Goal: Task Accomplishment & Management: Manage account settings

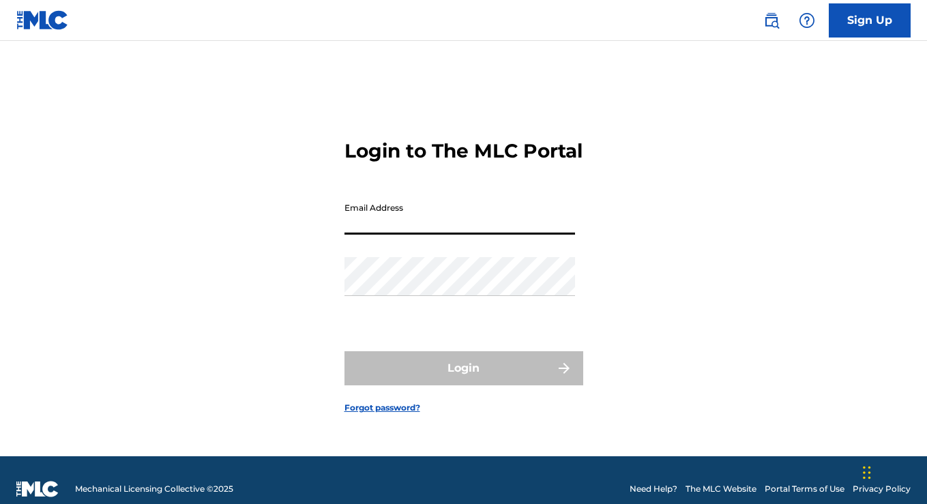
click at [495, 226] on input "Email Address" at bounding box center [459, 215] width 231 height 39
type input "r"
click at [422, 229] on input "Email Address" at bounding box center [459, 215] width 231 height 39
type input "[EMAIL_ADDRESS][DOMAIN_NAME]"
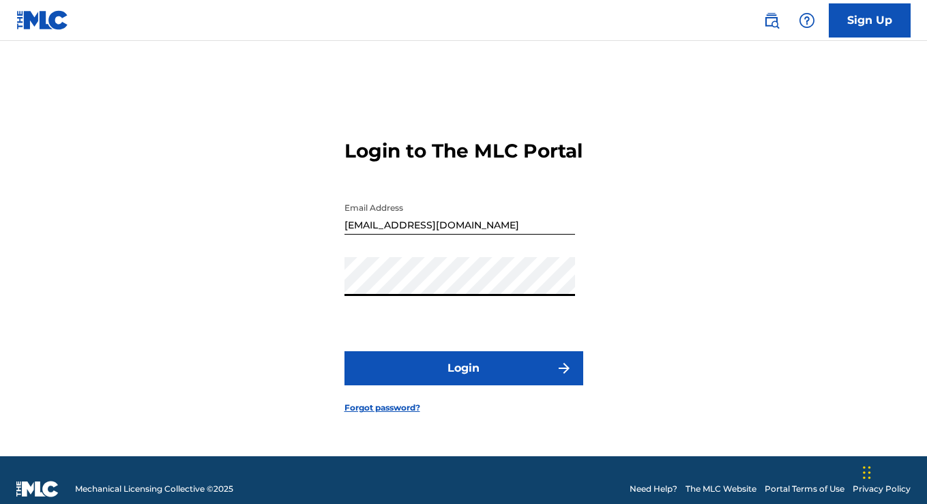
click at [452, 370] on button "Login" at bounding box center [463, 368] width 239 height 34
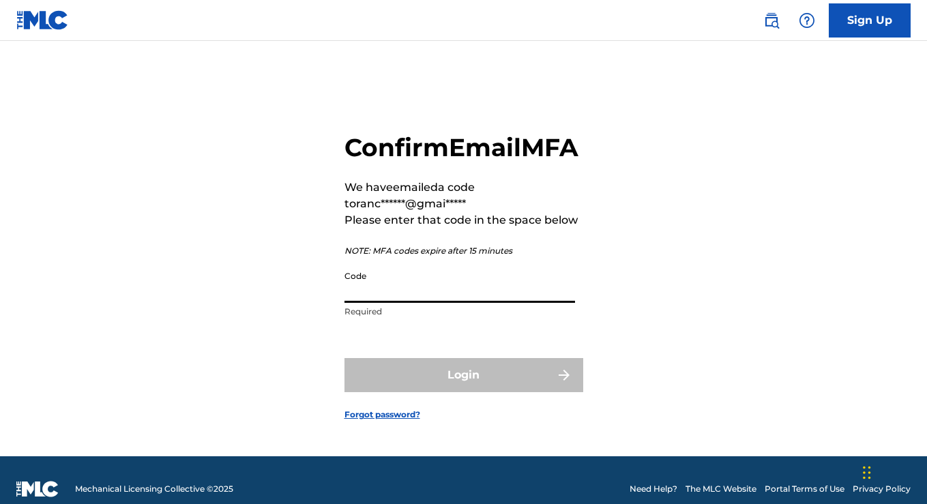
click at [443, 298] on input "Code" at bounding box center [459, 283] width 231 height 39
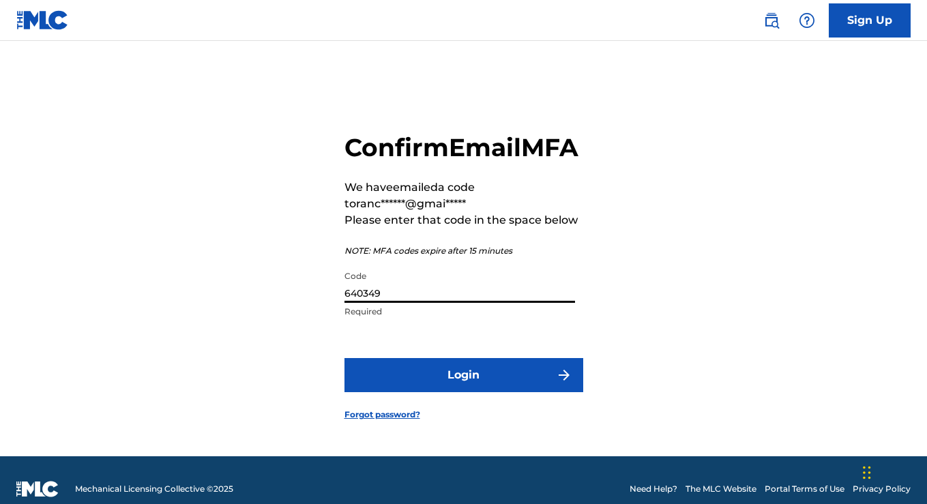
type input "640349"
click at [495, 391] on button "Login" at bounding box center [463, 375] width 239 height 34
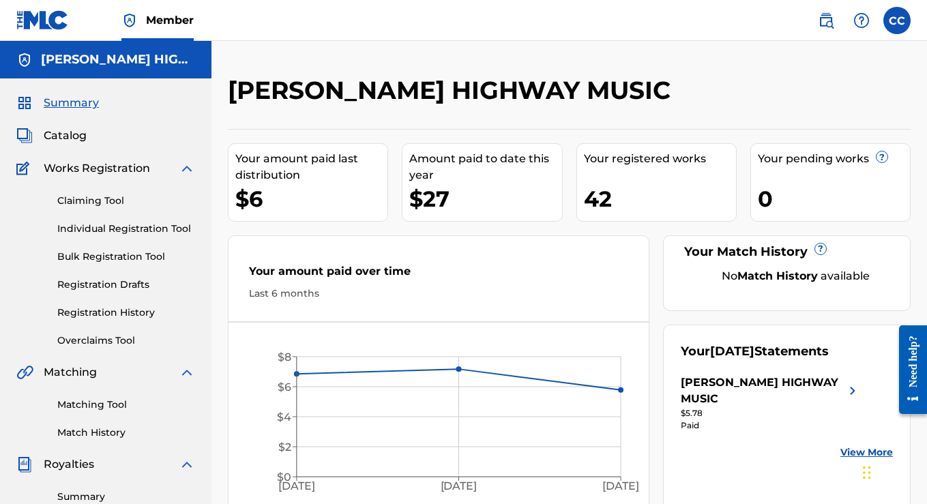
click at [83, 138] on span "Catalog" at bounding box center [65, 136] width 43 height 16
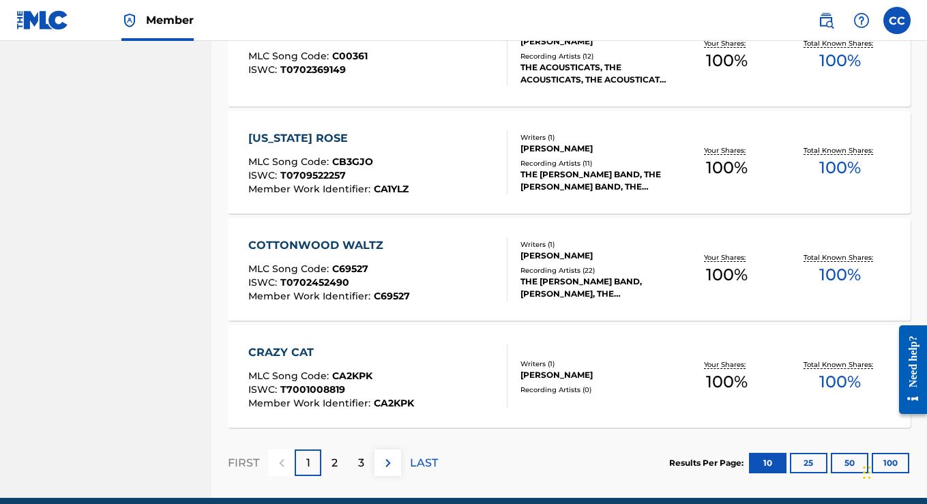
scroll to position [1057, 0]
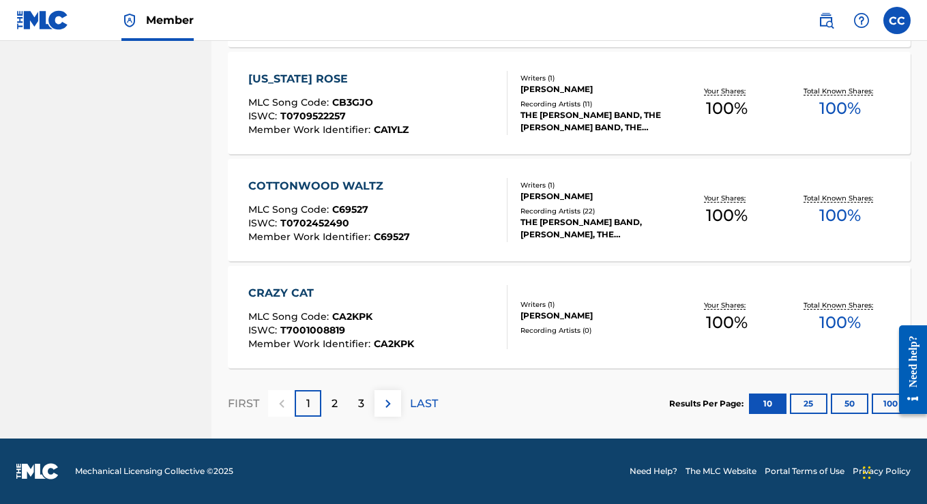
click at [849, 403] on button "50" at bounding box center [850, 404] width 38 height 20
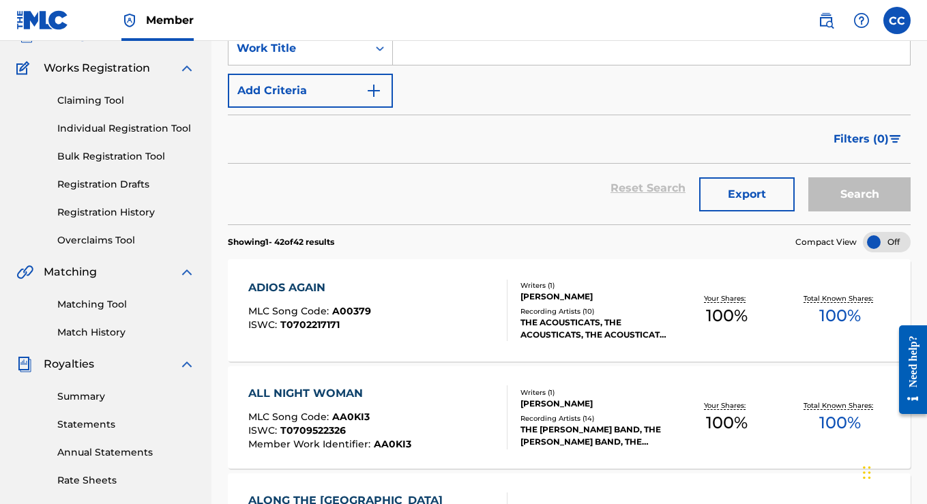
scroll to position [0, 0]
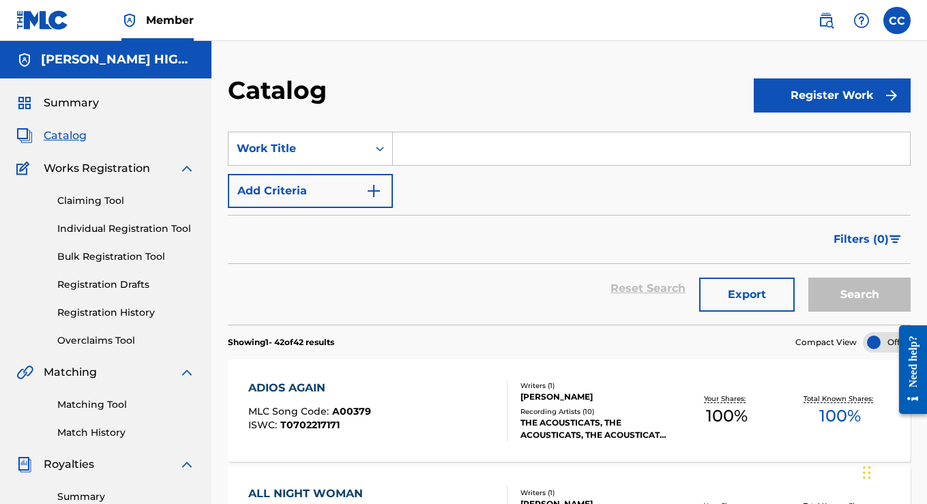
click at [97, 282] on link "Registration Drafts" at bounding box center [126, 285] width 138 height 14
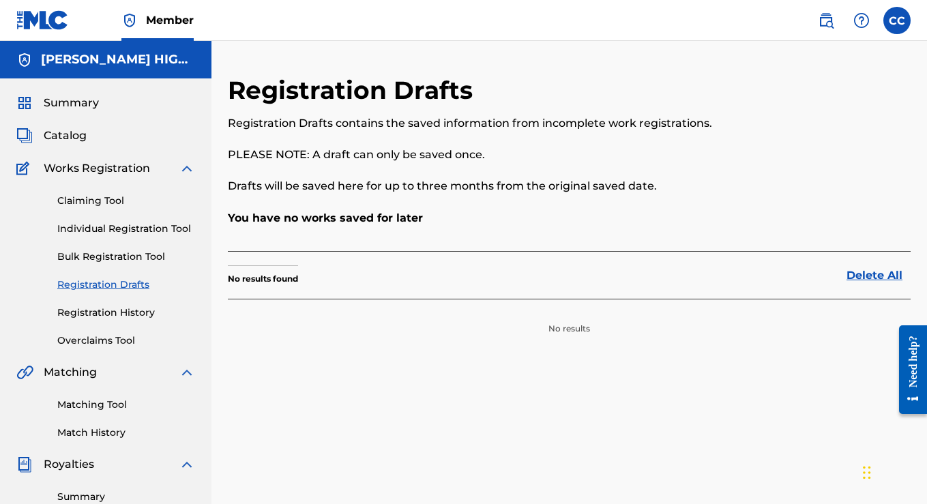
click at [97, 310] on link "Registration History" at bounding box center [126, 313] width 138 height 14
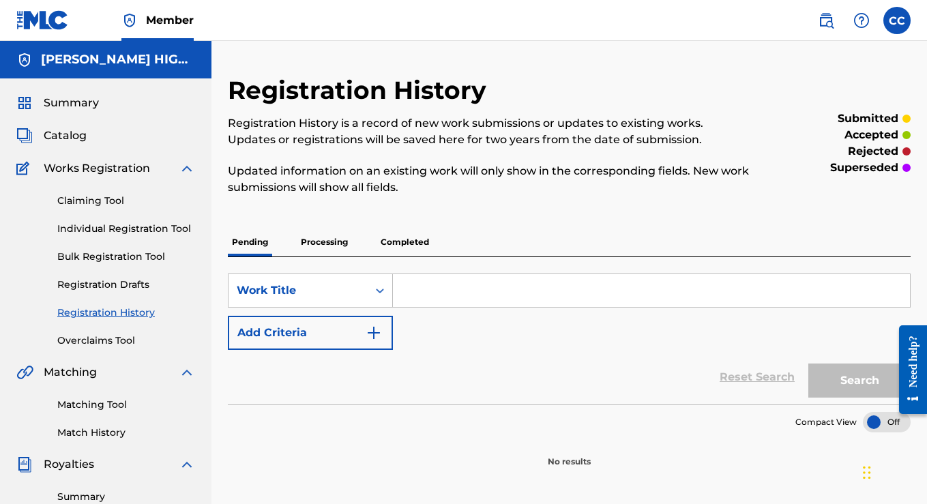
click at [110, 201] on link "Claiming Tool" at bounding box center [126, 201] width 138 height 14
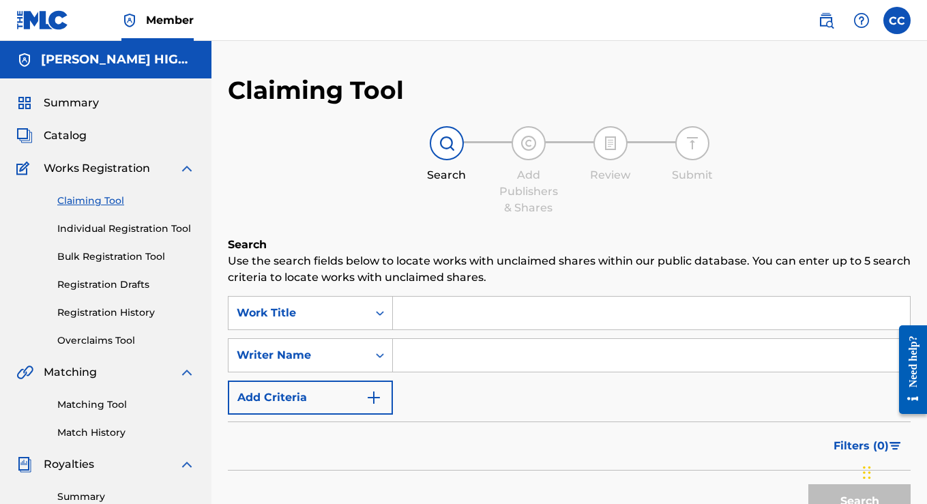
click at [78, 104] on span "Summary" at bounding box center [71, 103] width 55 height 16
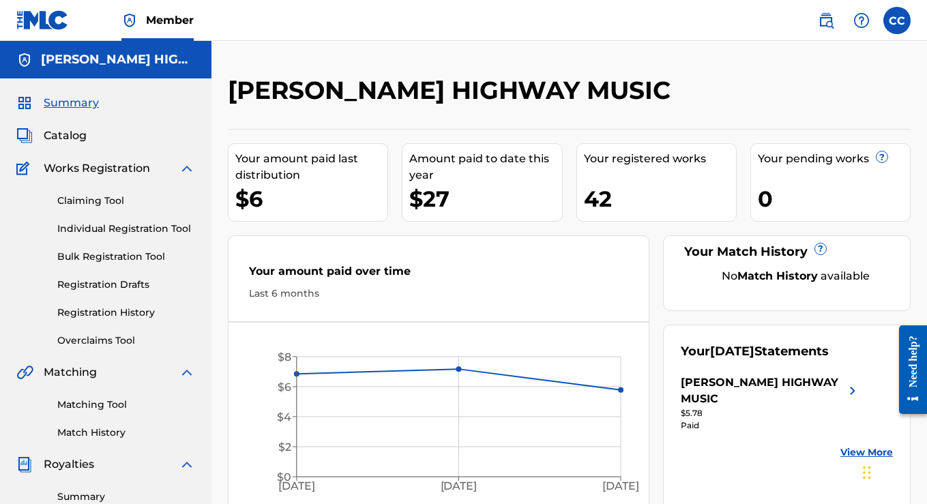
click at [71, 136] on span "Catalog" at bounding box center [65, 136] width 43 height 16
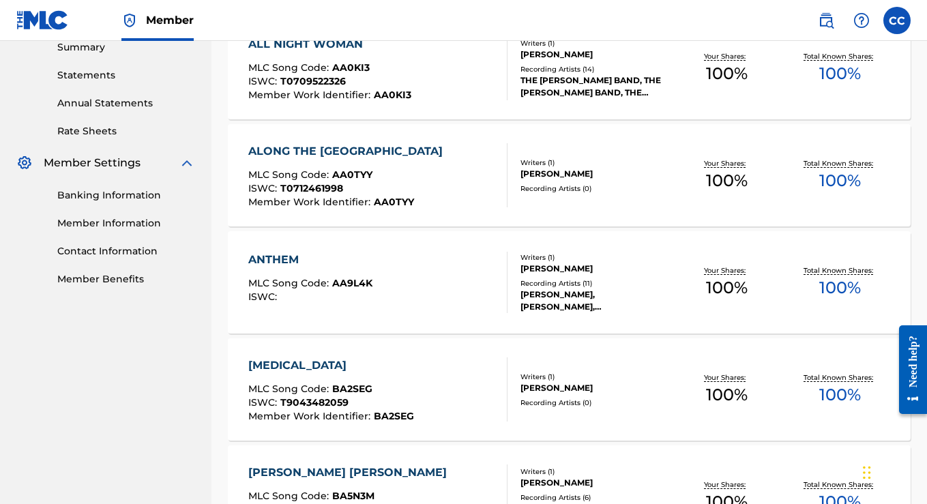
scroll to position [477, 0]
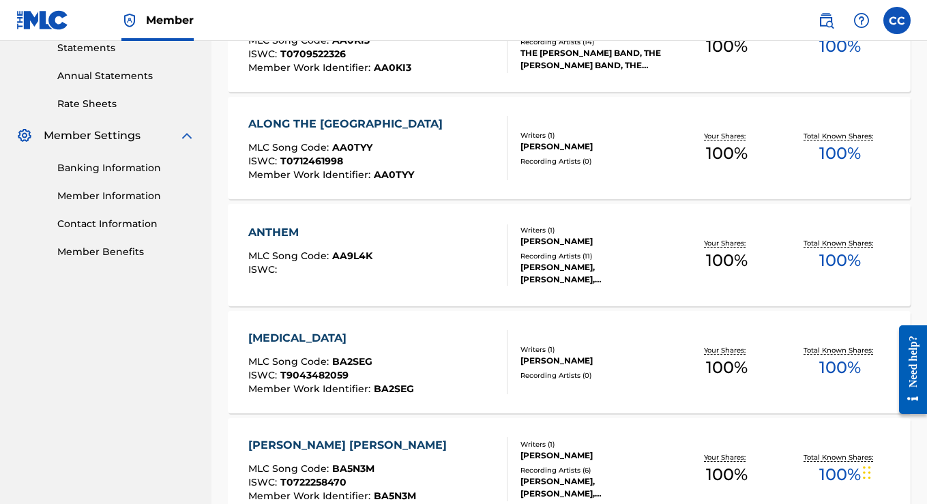
click at [381, 149] on div "MLC Song Code : AA0TYY" at bounding box center [348, 150] width 201 height 14
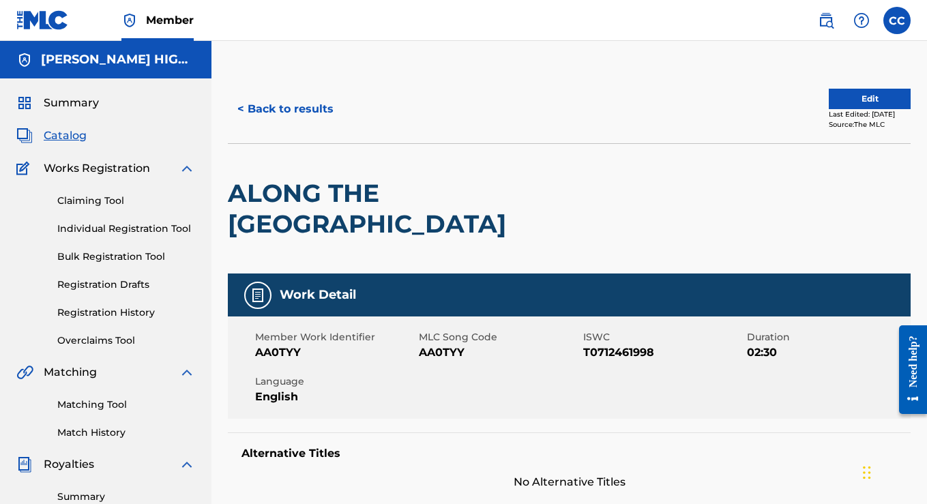
click at [186, 163] on img at bounding box center [187, 168] width 16 height 16
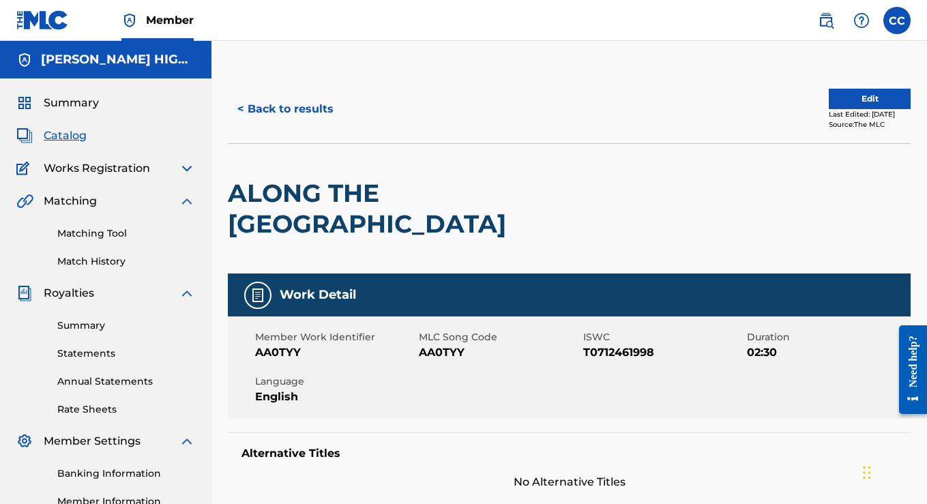
click at [185, 205] on img at bounding box center [187, 201] width 16 height 16
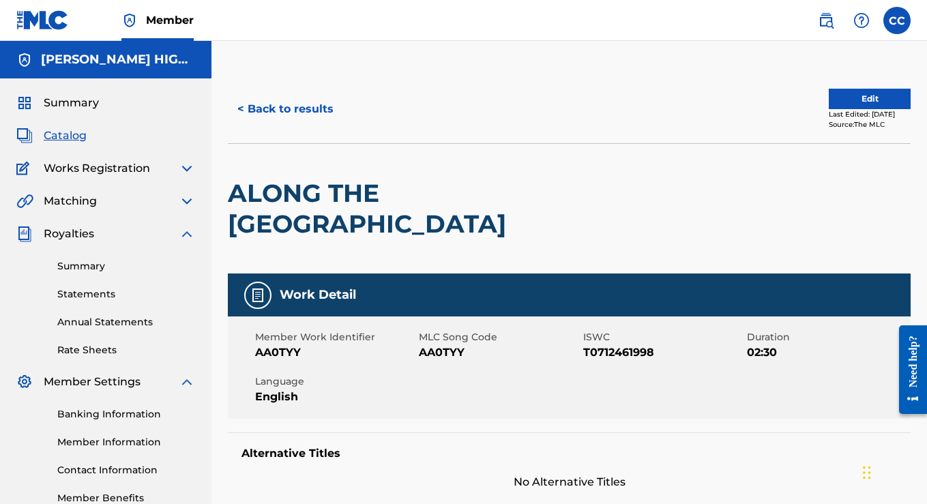
click at [188, 228] on img at bounding box center [187, 234] width 16 height 16
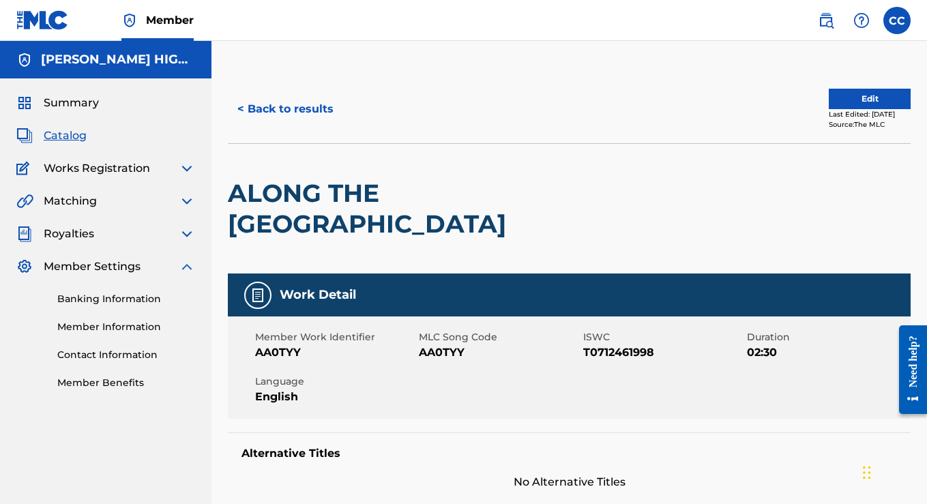
click at [185, 266] on img at bounding box center [187, 266] width 16 height 16
click at [69, 134] on span "Catalog" at bounding box center [65, 136] width 43 height 16
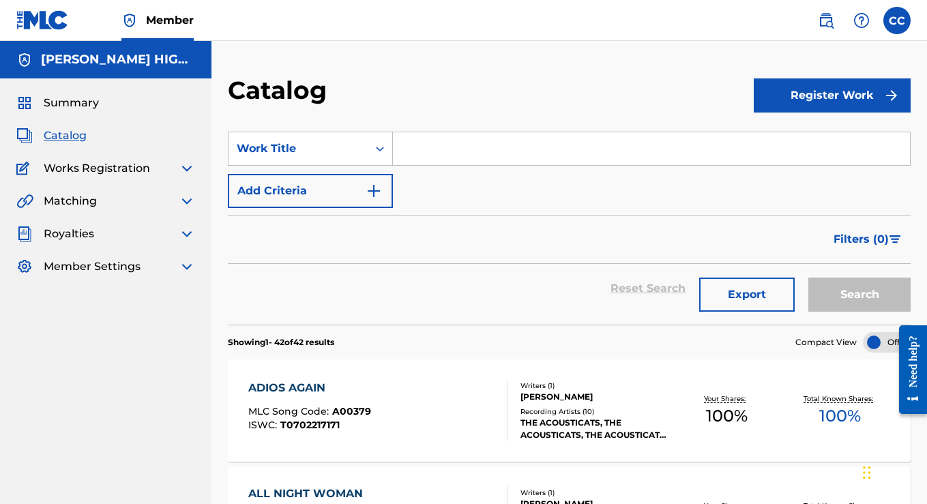
click at [878, 98] on button "Register Work" at bounding box center [832, 95] width 157 height 34
click at [688, 95] on div "Catalog" at bounding box center [491, 95] width 526 height 40
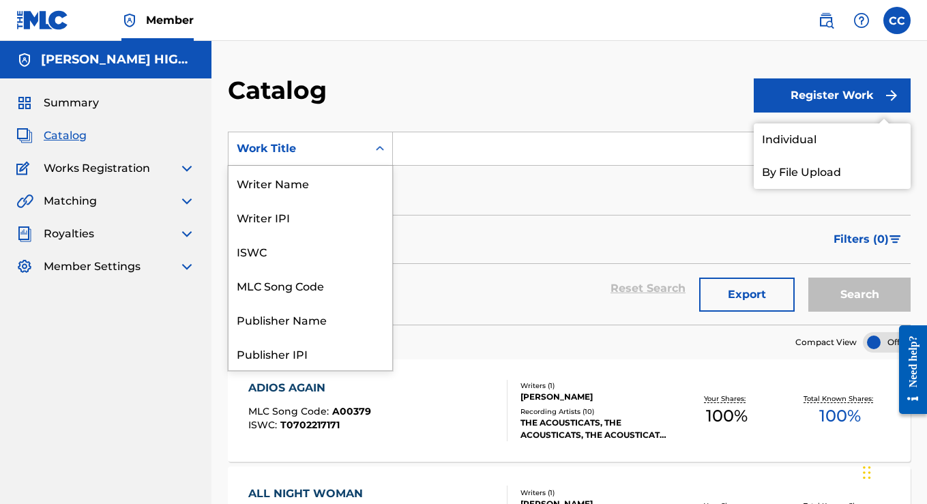
scroll to position [205, 0]
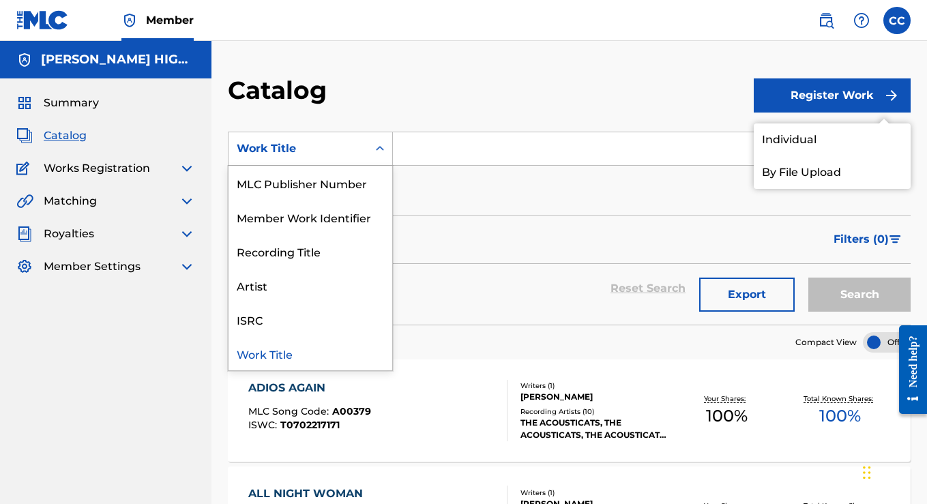
click at [376, 145] on icon "Search Form" at bounding box center [380, 149] width 14 height 14
click at [304, 195] on div "MLC Publisher Number" at bounding box center [310, 183] width 164 height 34
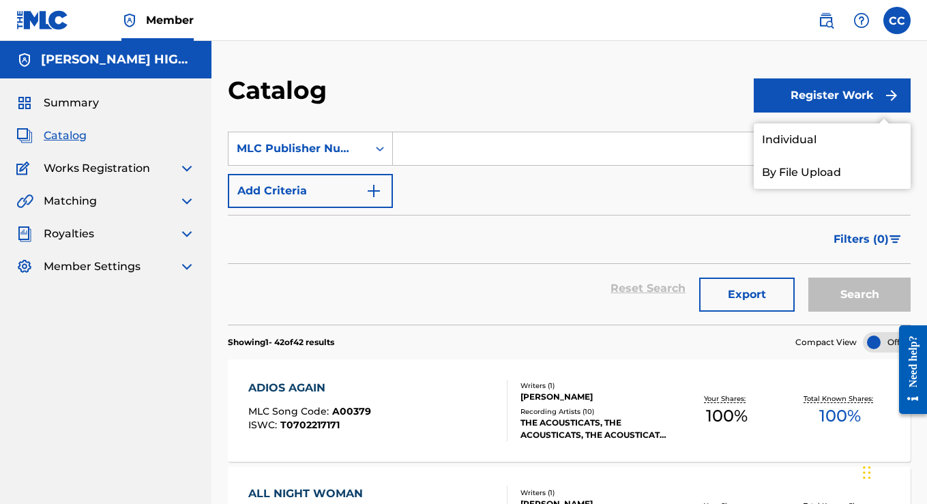
click at [737, 291] on button "Export" at bounding box center [746, 295] width 95 height 34
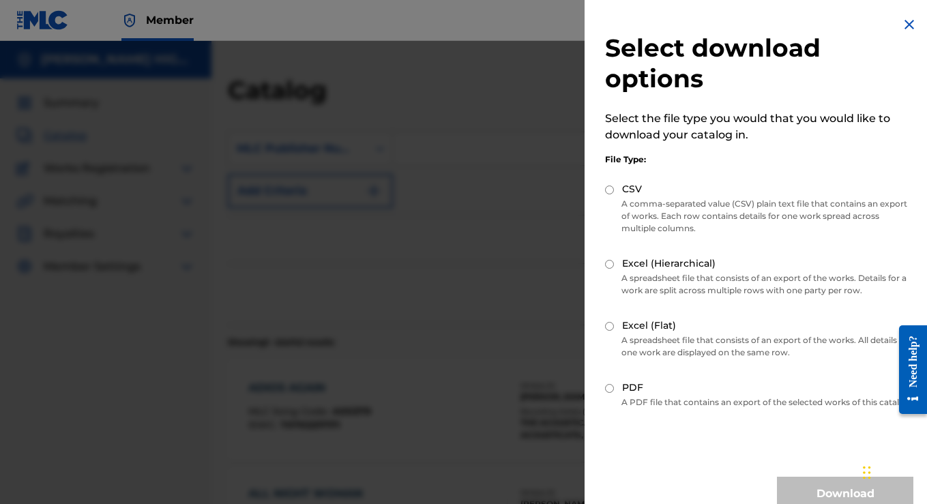
click at [905, 21] on img at bounding box center [909, 24] width 16 height 16
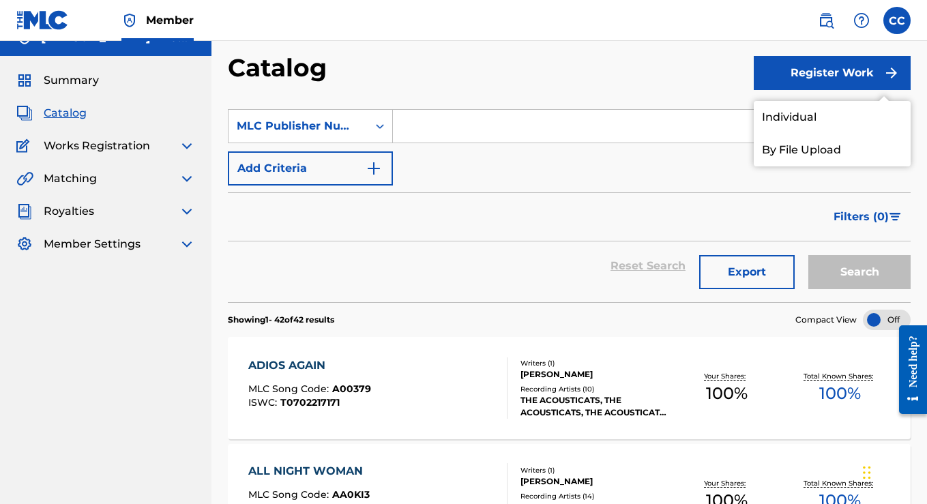
scroll to position [0, 0]
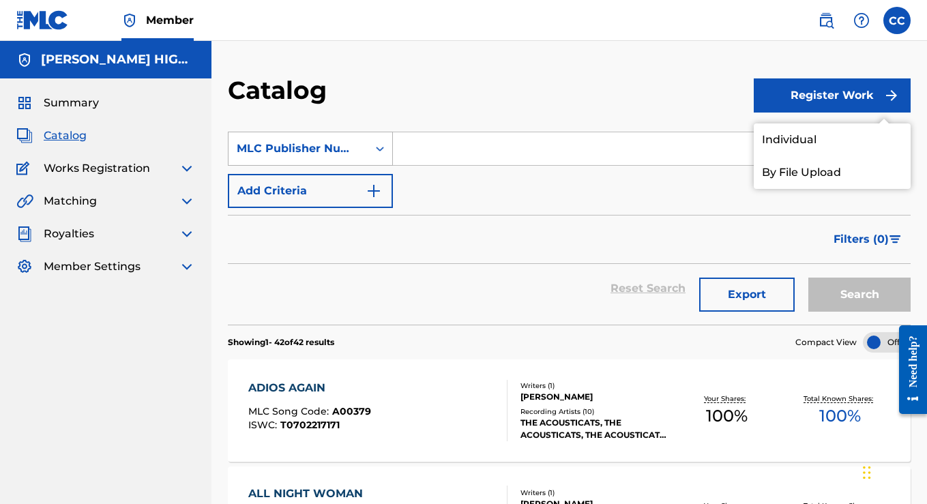
click at [382, 149] on icon "Search Form" at bounding box center [380, 149] width 8 height 5
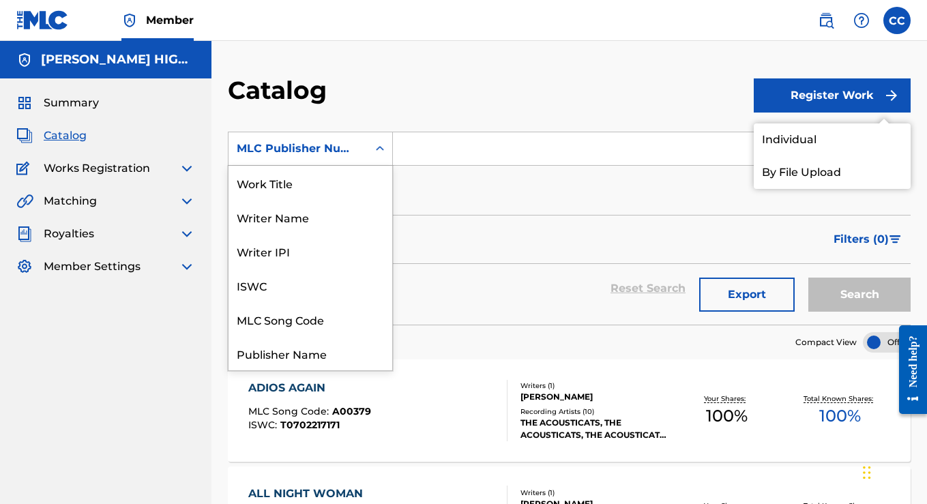
scroll to position [205, 0]
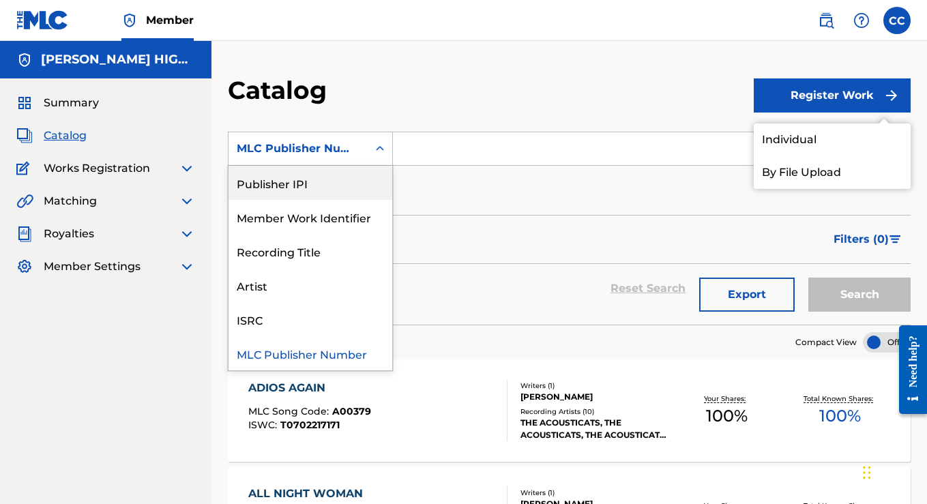
click at [290, 186] on div "Publisher IPI" at bounding box center [310, 183] width 164 height 34
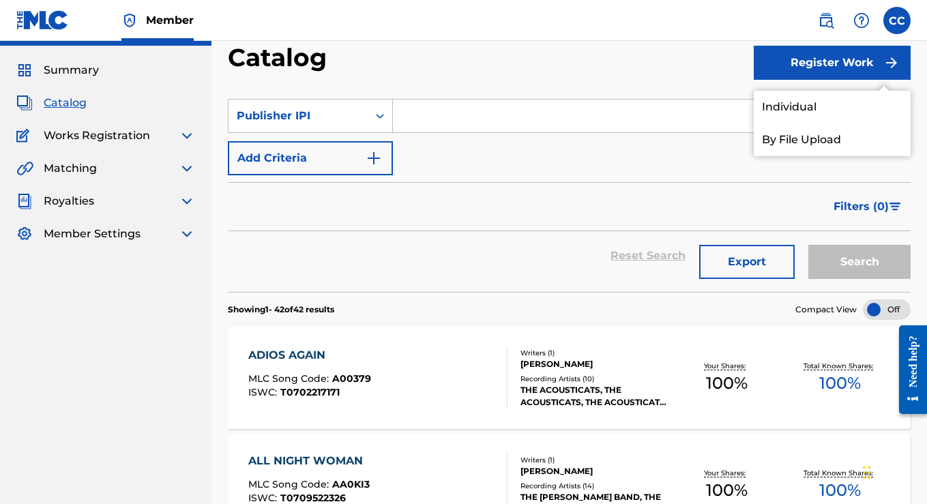
scroll to position [0, 0]
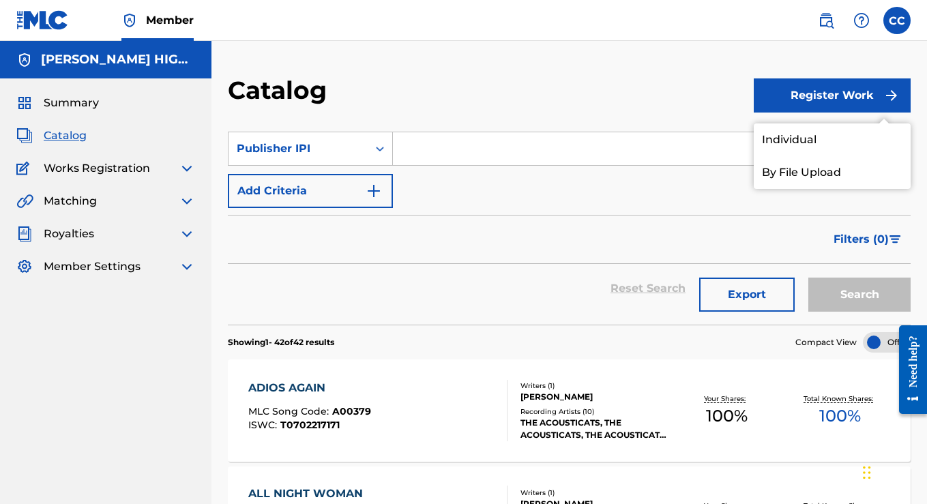
click at [66, 136] on span "Catalog" at bounding box center [65, 136] width 43 height 16
click at [66, 134] on span "Catalog" at bounding box center [65, 136] width 43 height 16
click at [628, 114] on div "Catalog" at bounding box center [491, 95] width 526 height 40
click at [651, 187] on div "SearchWithCriteriaac689bcb-a1f8-4a27-99c3-5ba62ee7515b Publisher IPI Add Criter…" at bounding box center [569, 170] width 683 height 76
click at [650, 98] on div "Catalog" at bounding box center [491, 95] width 526 height 40
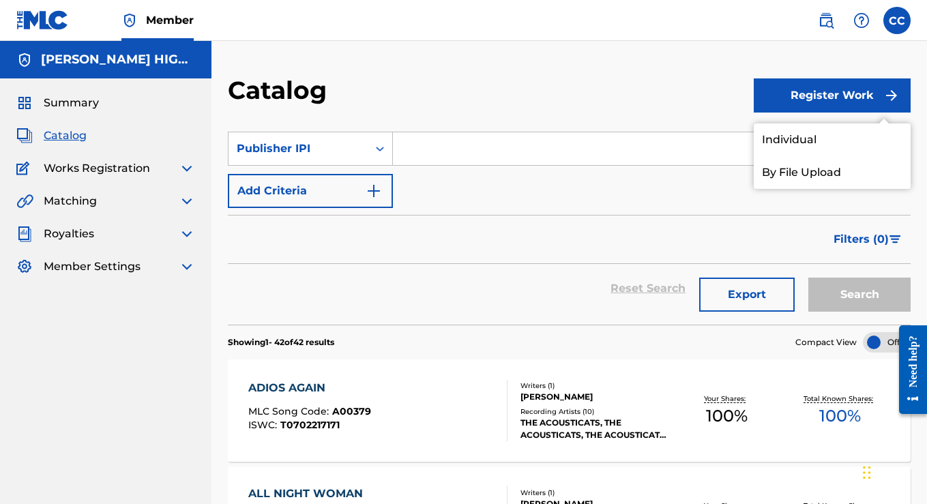
click at [644, 102] on div "Catalog" at bounding box center [491, 95] width 526 height 40
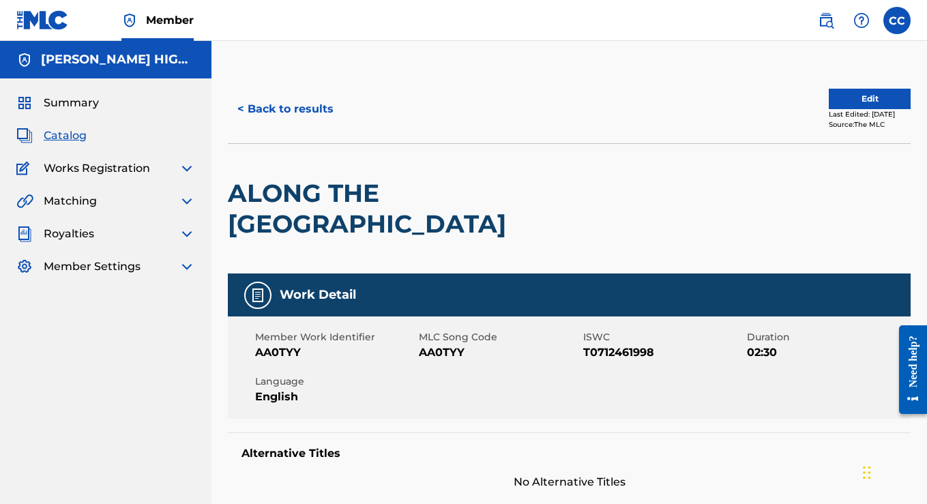
click at [70, 137] on span "Catalog" at bounding box center [65, 136] width 43 height 16
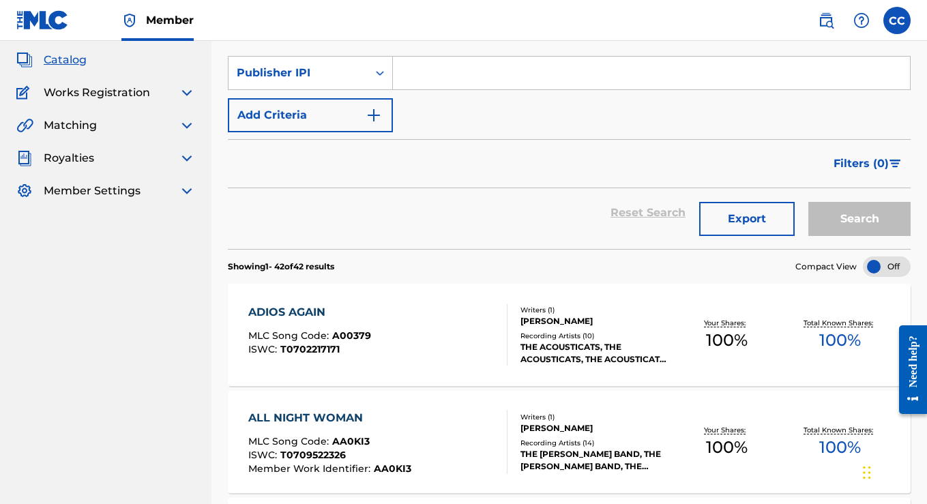
scroll to position [74, 0]
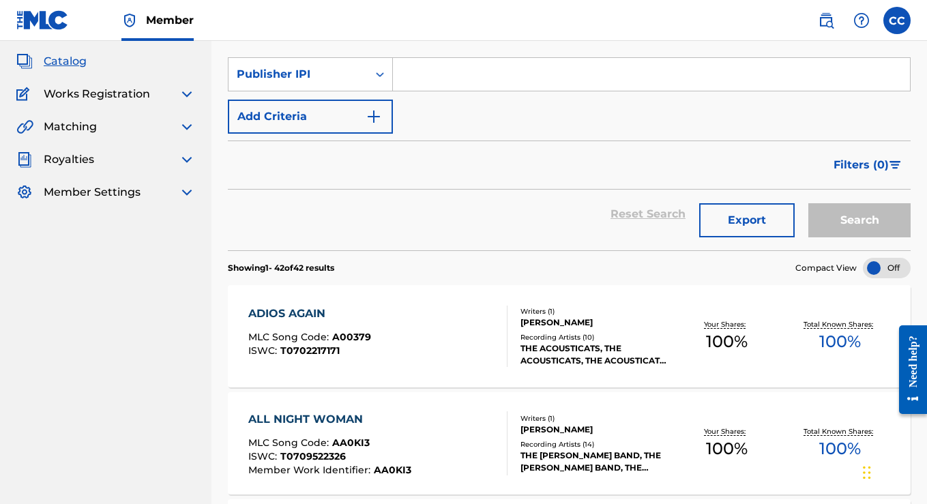
click at [834, 218] on div "Search" at bounding box center [855, 214] width 109 height 49
click at [182, 193] on img at bounding box center [187, 192] width 16 height 16
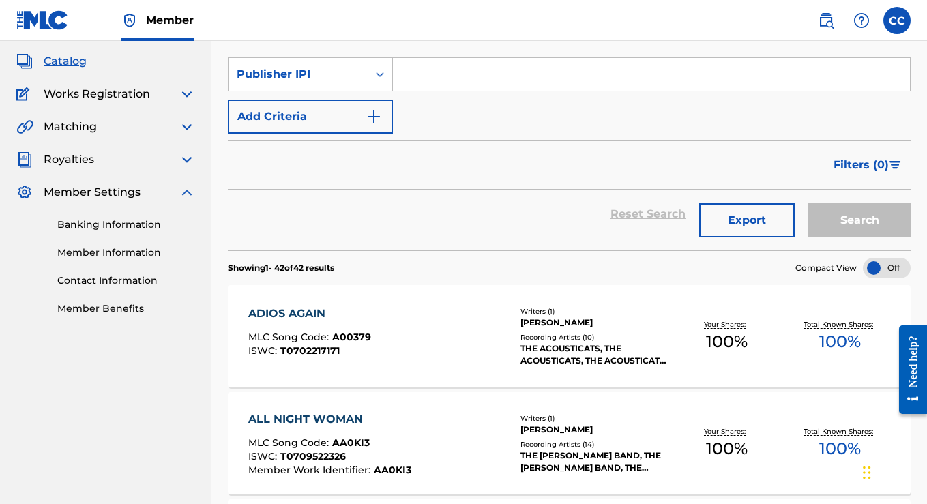
click at [182, 193] on img at bounding box center [187, 192] width 16 height 16
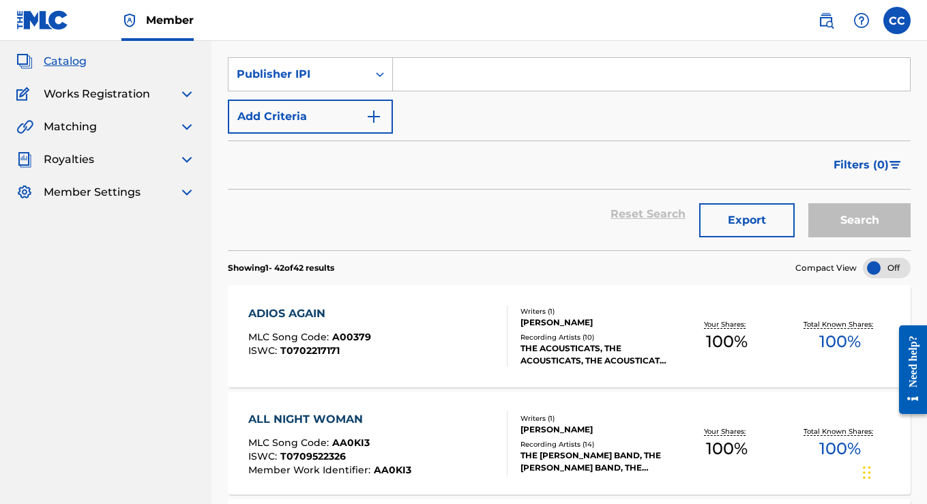
click at [183, 160] on img at bounding box center [187, 159] width 16 height 16
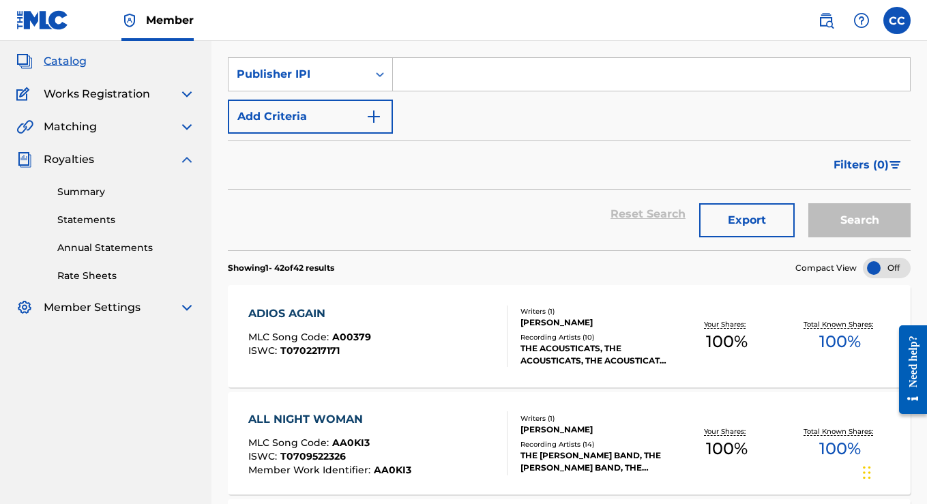
click at [186, 161] on img at bounding box center [187, 159] width 16 height 16
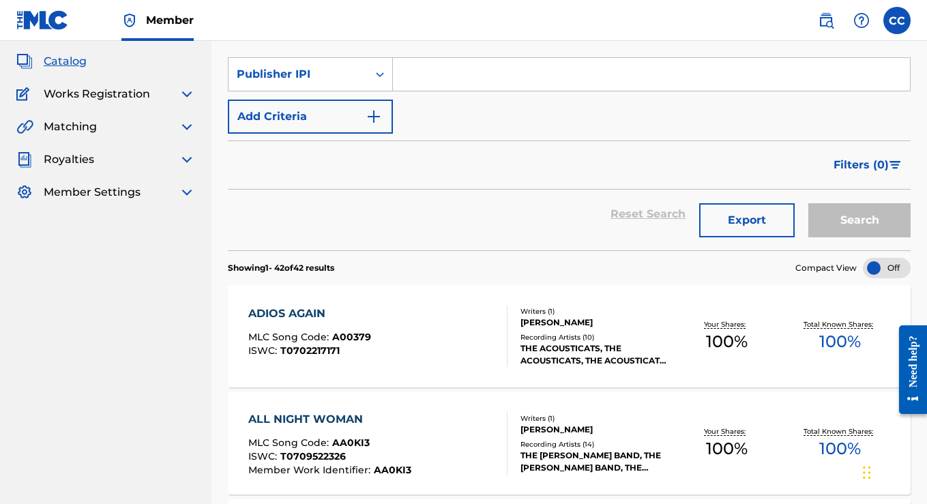
click at [186, 128] on img at bounding box center [187, 127] width 16 height 16
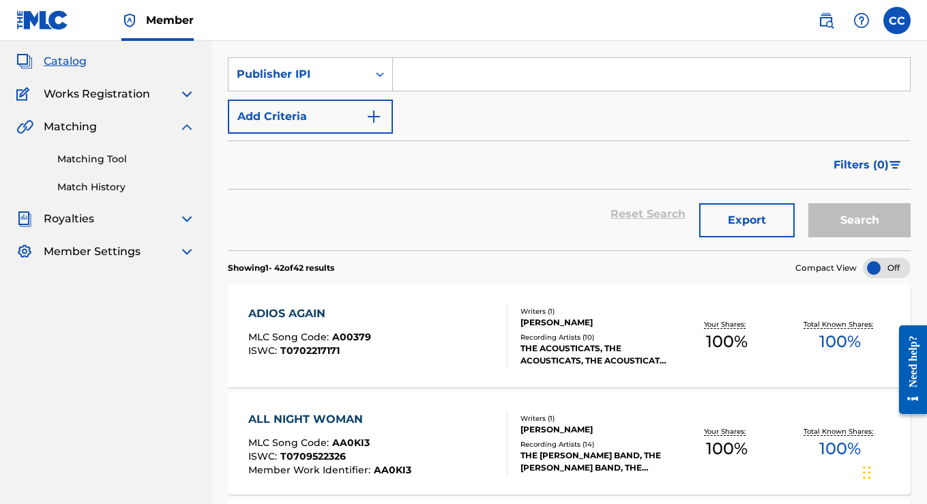
click at [120, 158] on link "Matching Tool" at bounding box center [126, 159] width 138 height 14
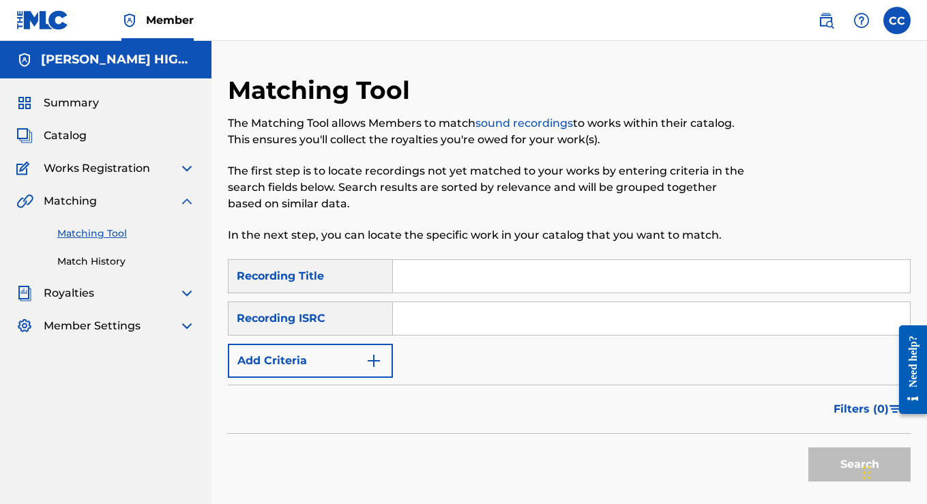
click at [469, 283] on input "Search Form" at bounding box center [651, 276] width 517 height 33
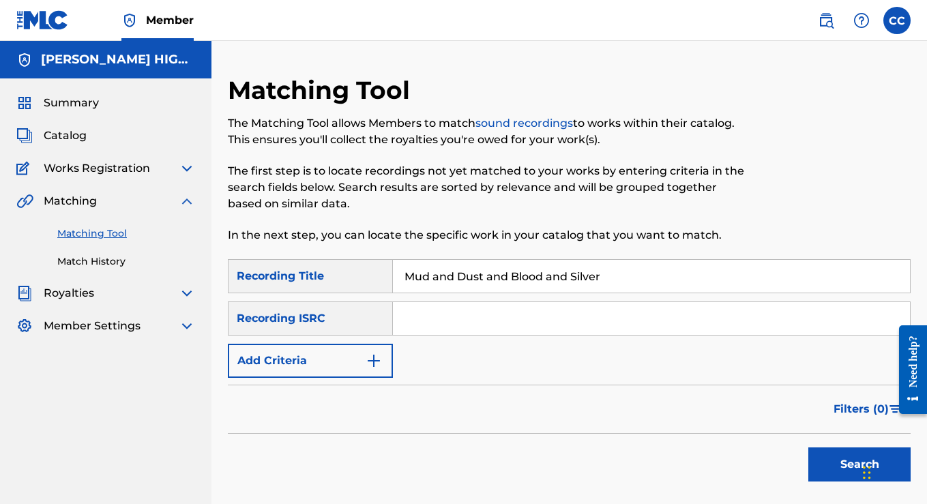
click at [827, 464] on button "Search" at bounding box center [859, 464] width 102 height 34
click at [836, 462] on button "Search" at bounding box center [859, 464] width 102 height 34
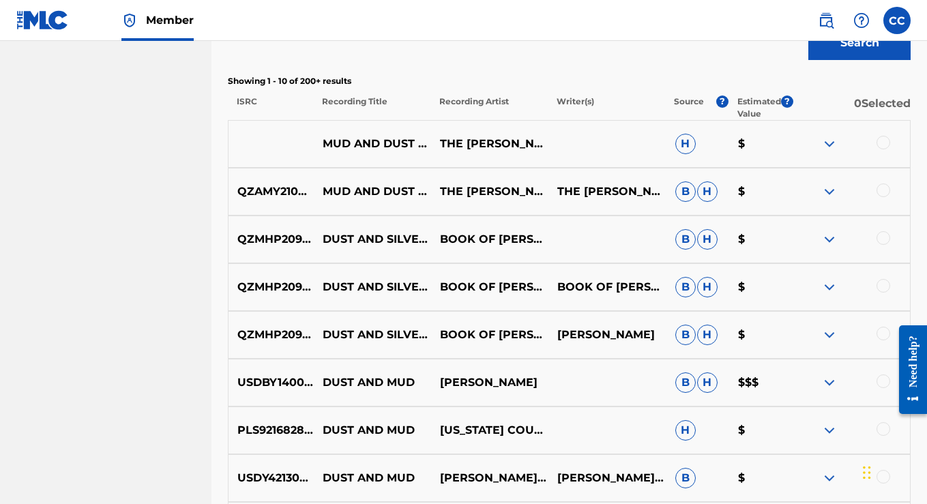
scroll to position [421, 0]
click at [829, 142] on img at bounding box center [829, 144] width 16 height 16
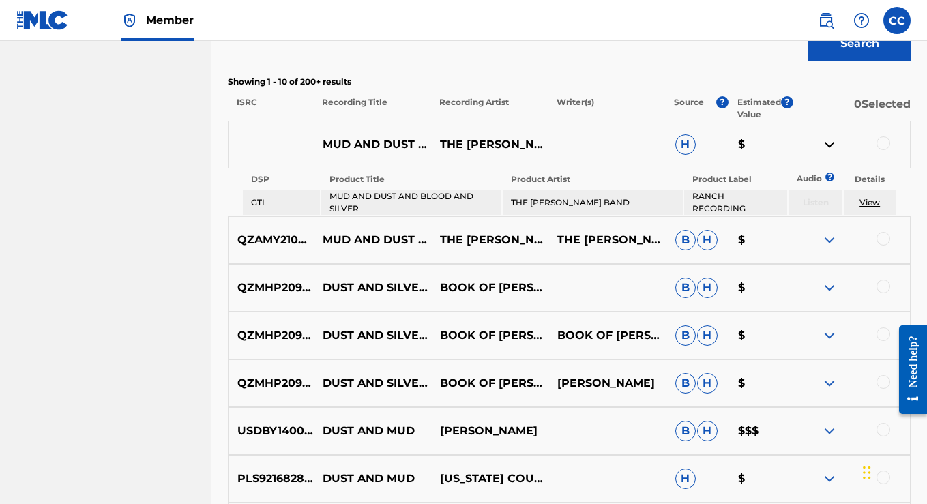
click at [827, 145] on img at bounding box center [829, 144] width 16 height 16
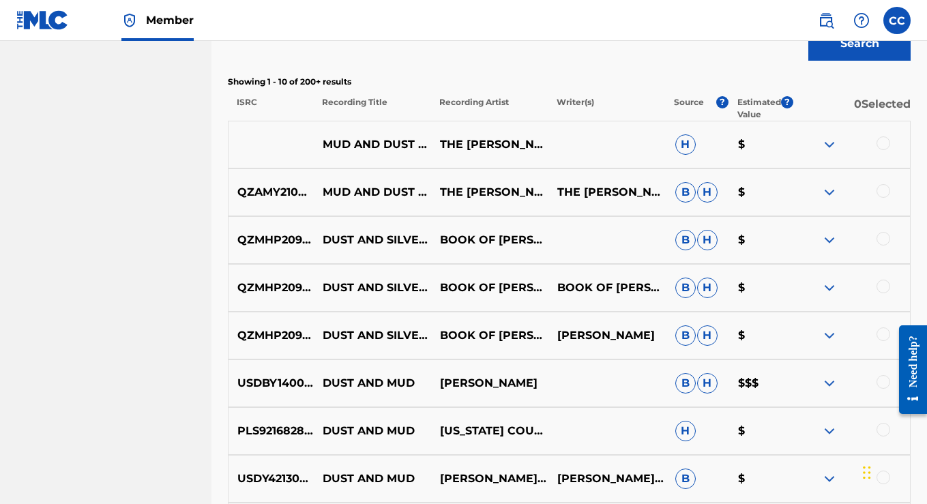
click at [831, 186] on img at bounding box center [829, 192] width 16 height 16
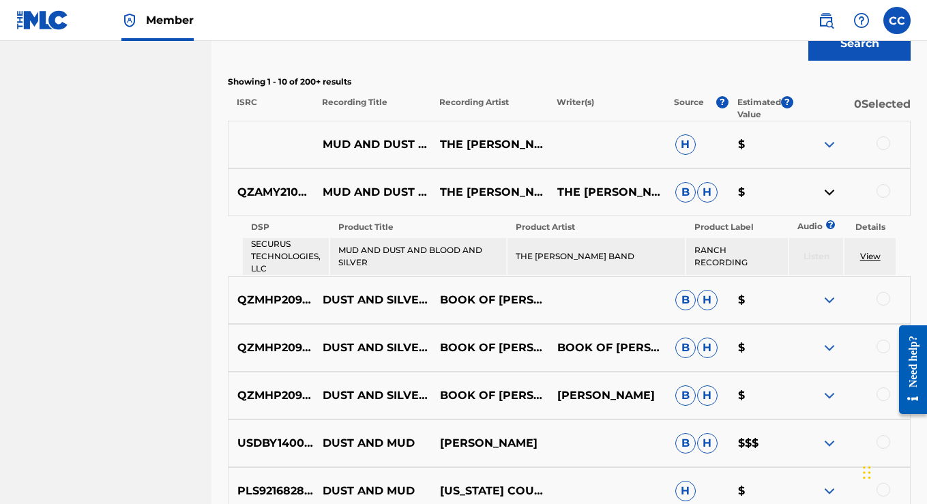
click at [830, 187] on img at bounding box center [829, 192] width 16 height 16
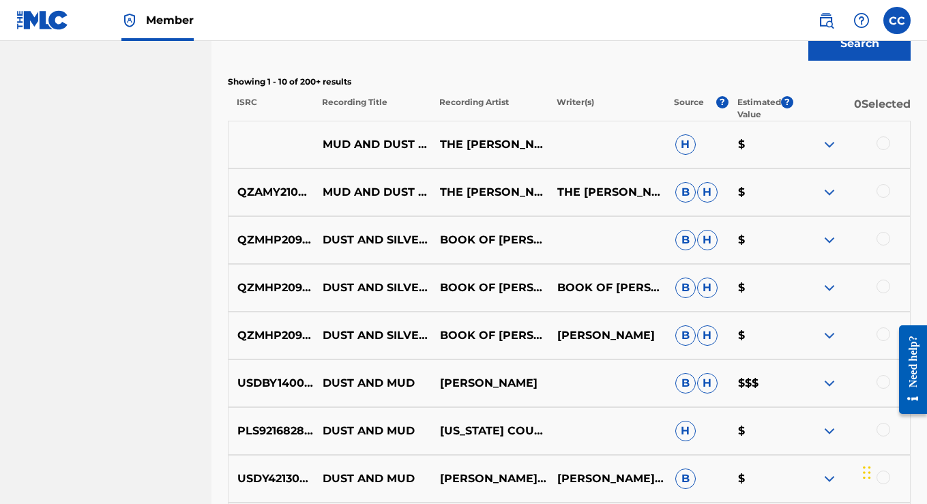
click at [708, 188] on span "H" at bounding box center [707, 192] width 20 height 20
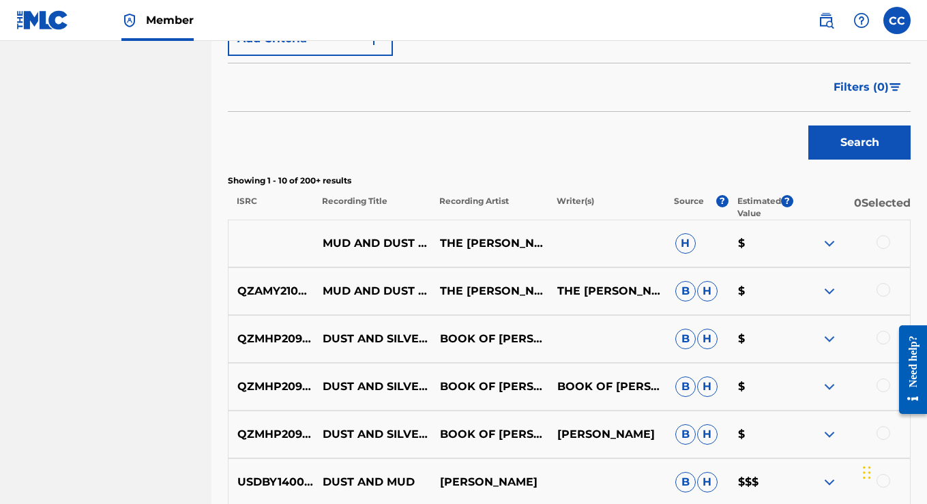
scroll to position [0, 0]
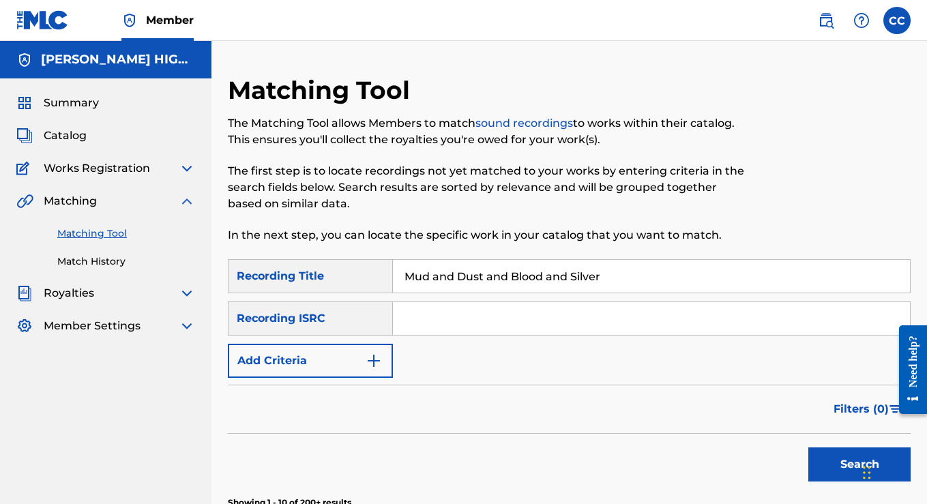
click at [636, 278] on input "Mud and Dust and Blood and Silver" at bounding box center [651, 276] width 517 height 33
type input "M"
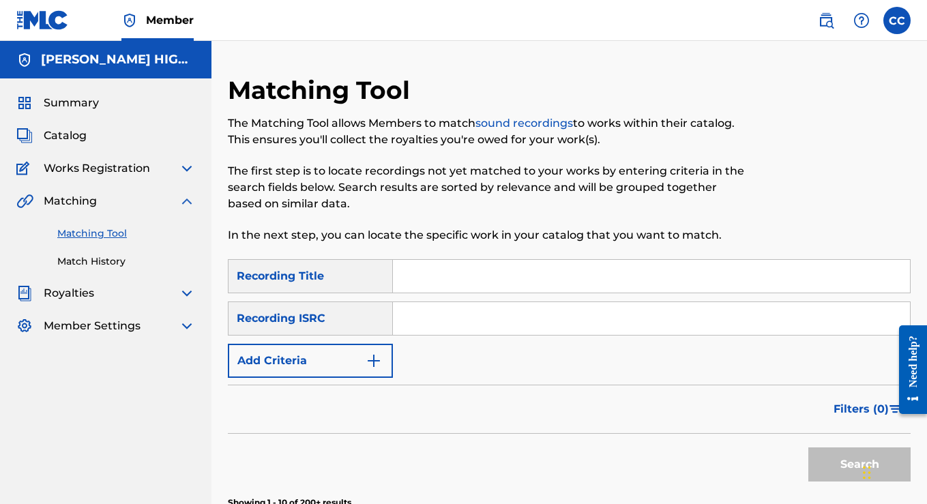
click at [585, 274] on input "Search Form" at bounding box center [651, 276] width 517 height 33
type input "Along The [GEOGRAPHIC_DATA]"
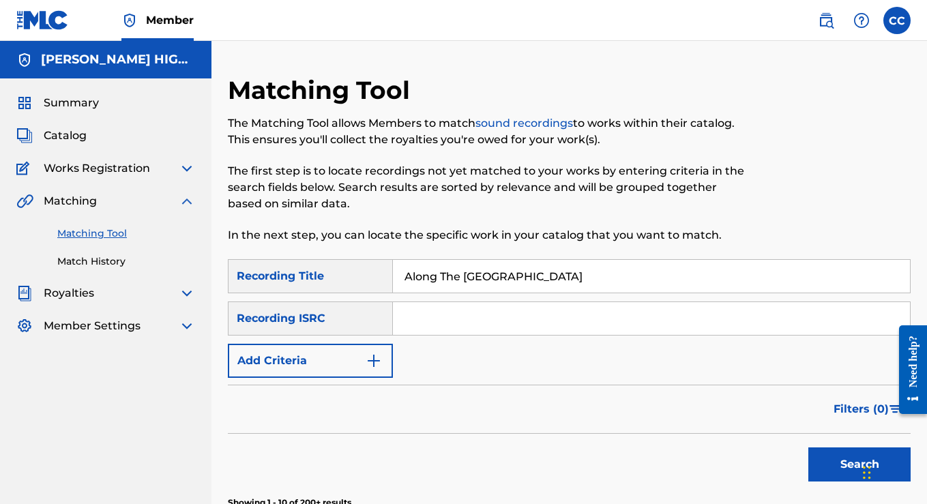
click at [843, 459] on button "Search" at bounding box center [859, 464] width 102 height 34
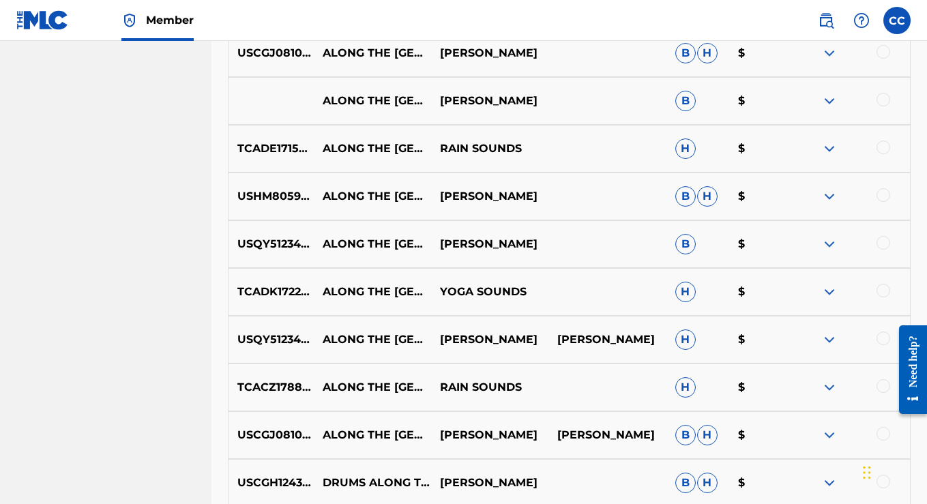
scroll to position [683, 0]
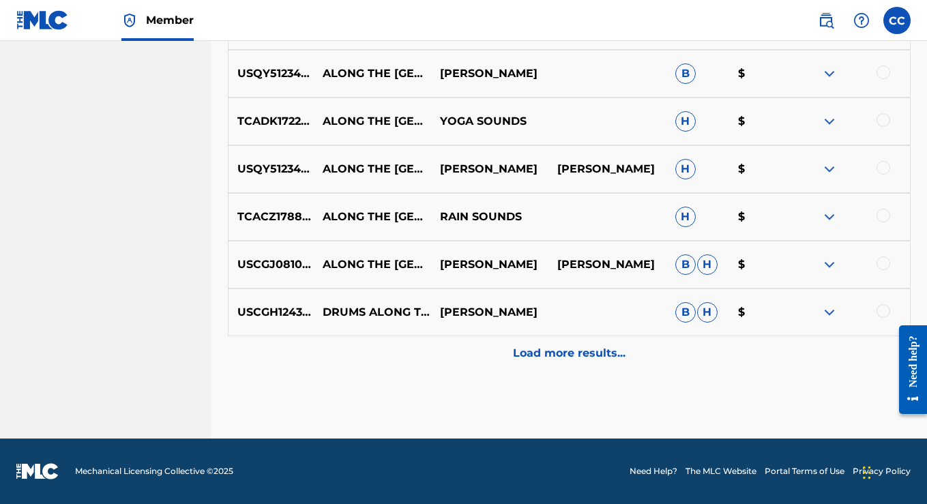
click at [587, 351] on p "Load more results..." at bounding box center [569, 353] width 113 height 16
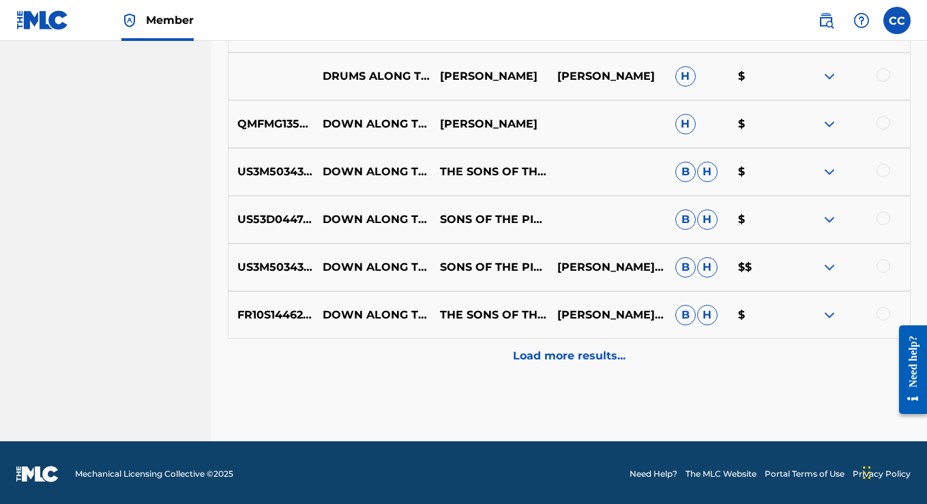
scroll to position [1160, 0]
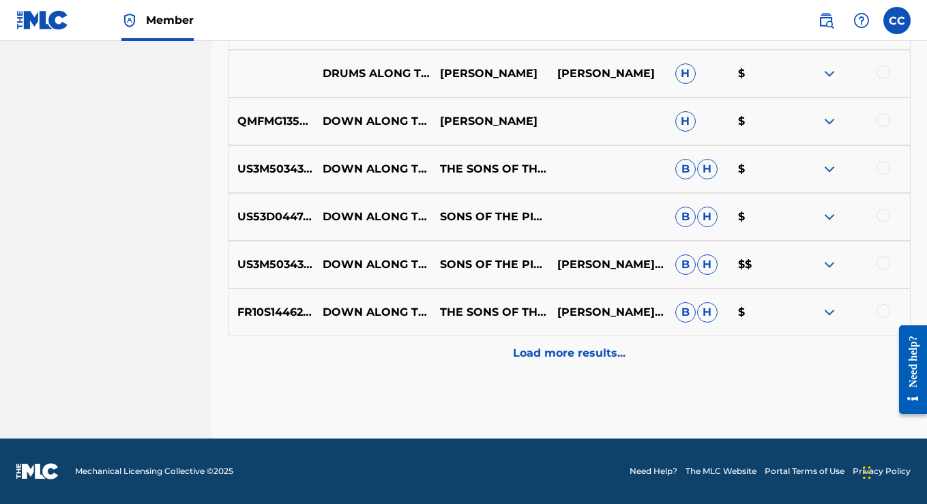
click at [587, 353] on p "Load more results..." at bounding box center [569, 353] width 113 height 16
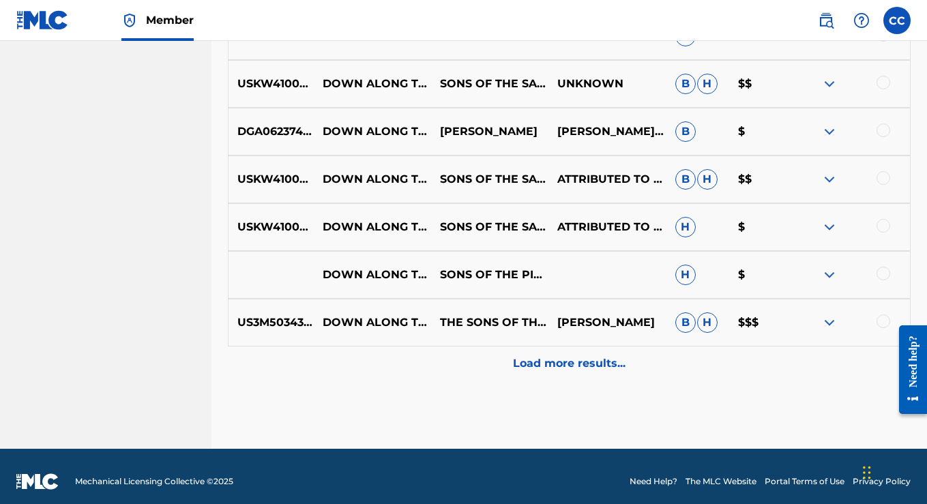
scroll to position [1638, 0]
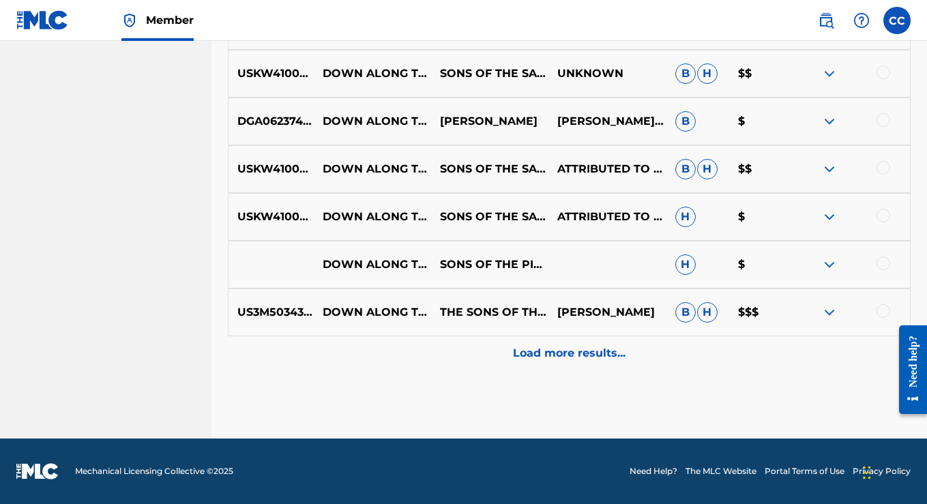
click at [587, 349] on p "Load more results..." at bounding box center [569, 353] width 113 height 16
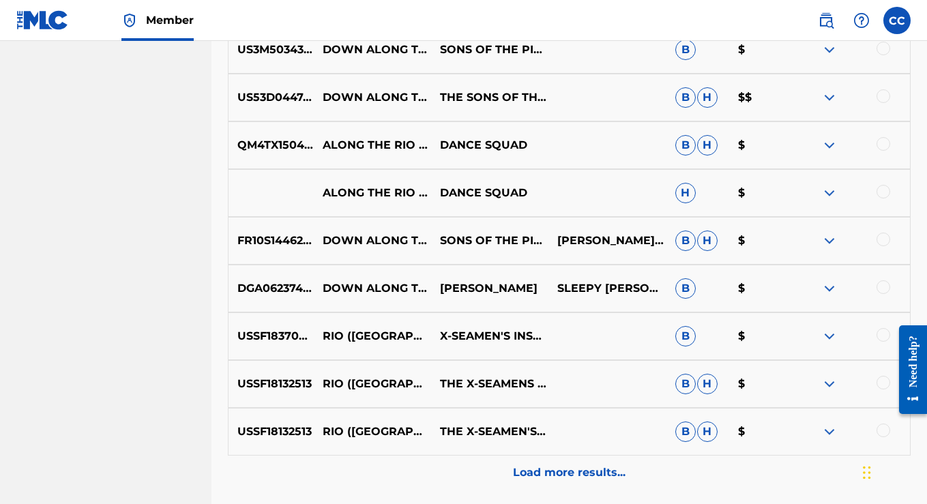
scroll to position [2115, 0]
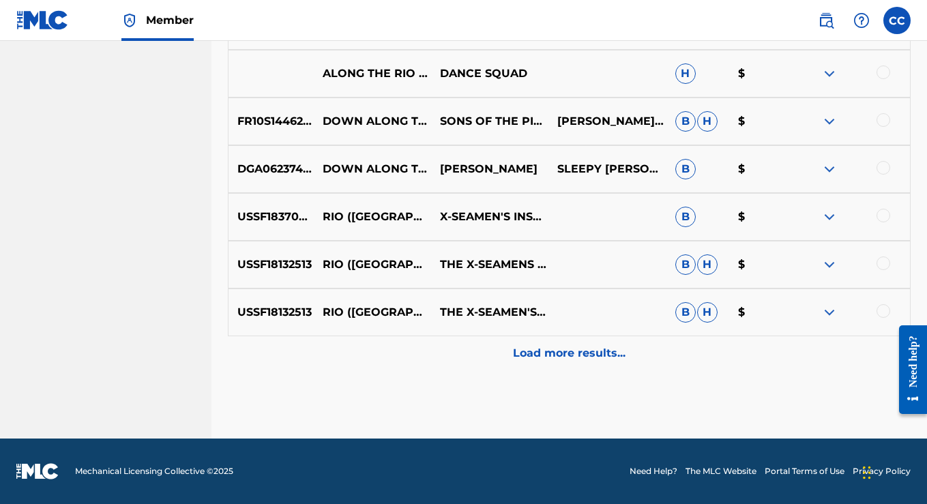
click at [587, 349] on p "Load more results..." at bounding box center [569, 353] width 113 height 16
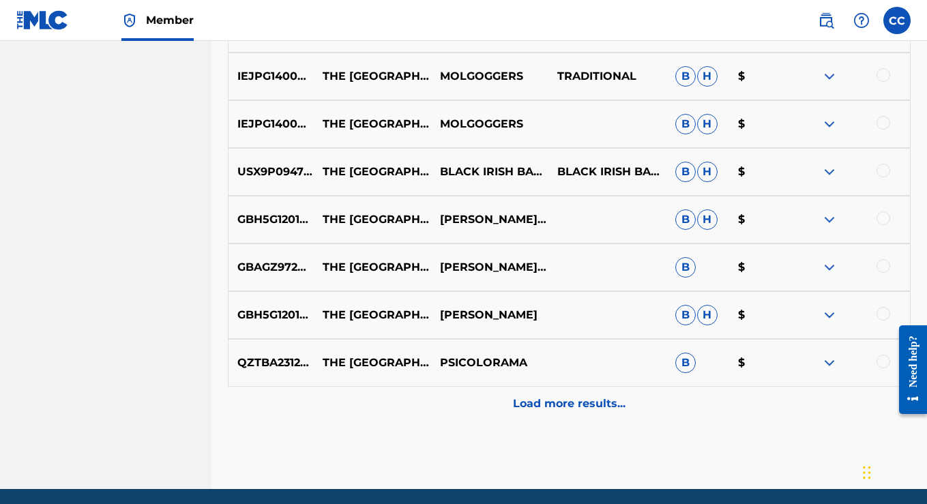
scroll to position [2592, 0]
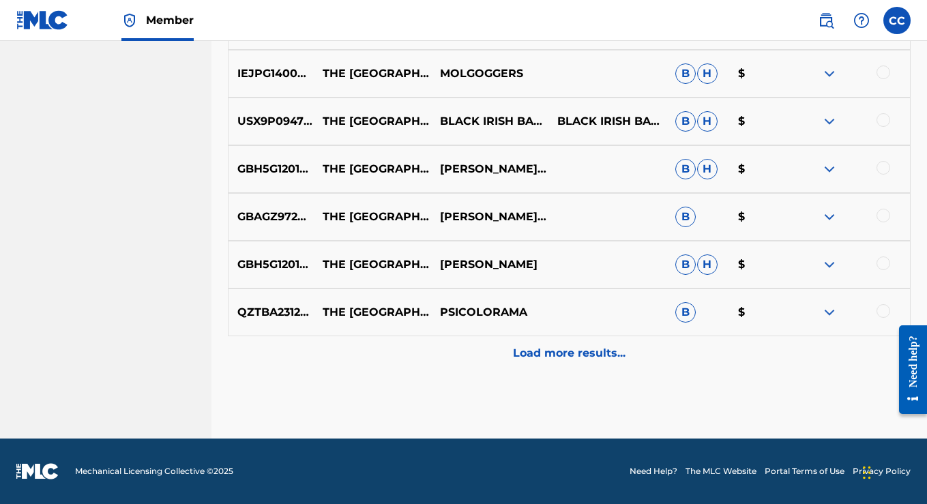
click at [587, 349] on p "Load more results..." at bounding box center [569, 353] width 113 height 16
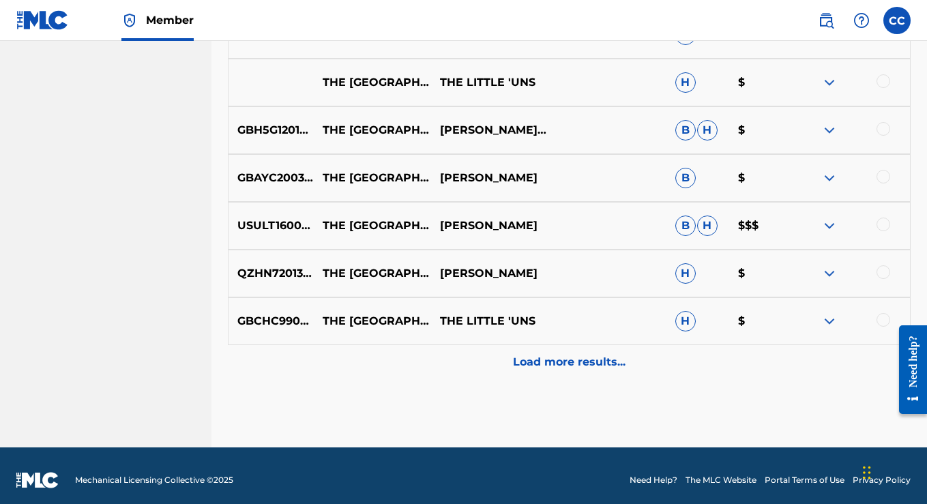
scroll to position [3070, 0]
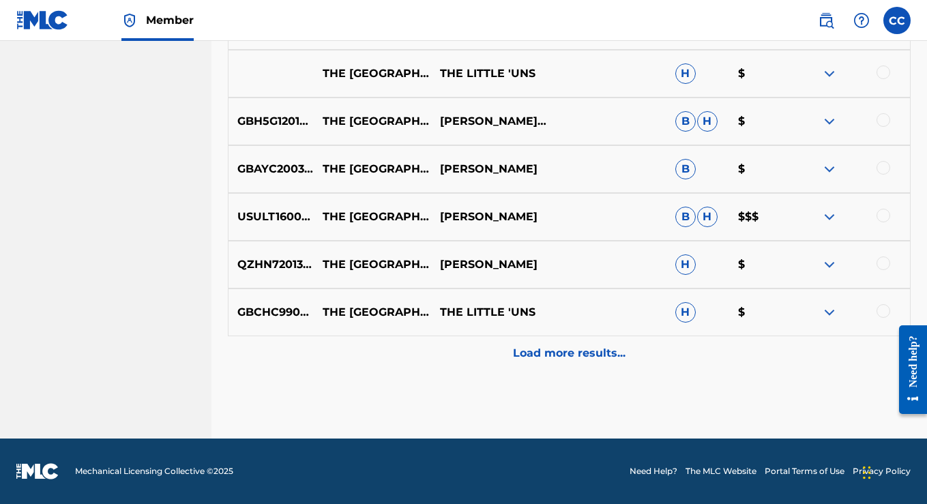
click at [577, 351] on p "Load more results..." at bounding box center [569, 353] width 113 height 16
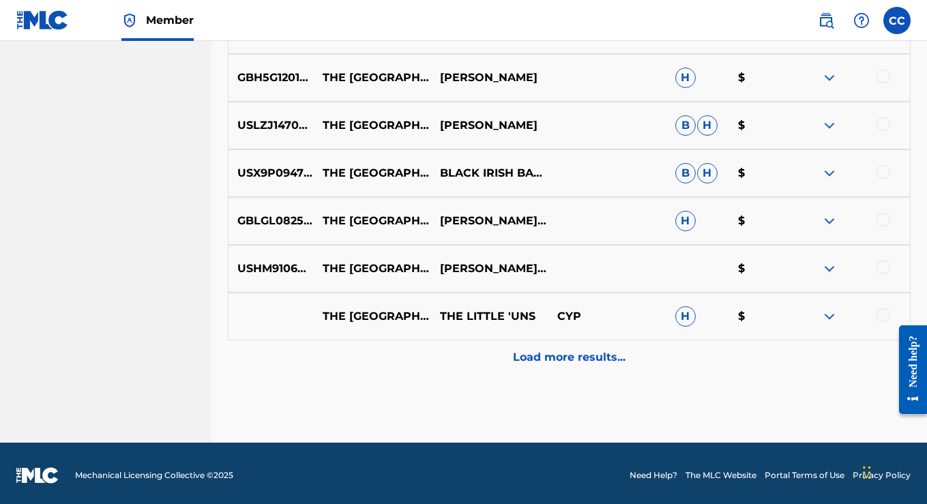
scroll to position [3547, 0]
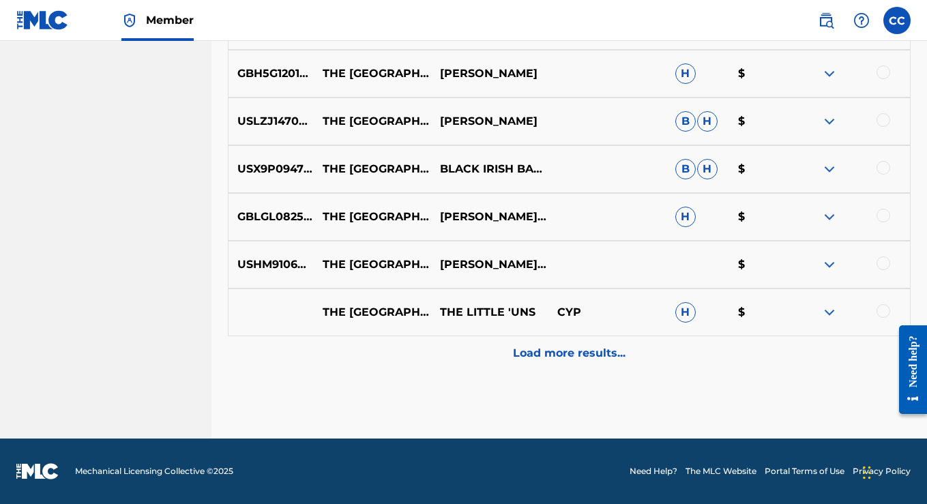
click at [577, 355] on p "Load more results..." at bounding box center [569, 353] width 113 height 16
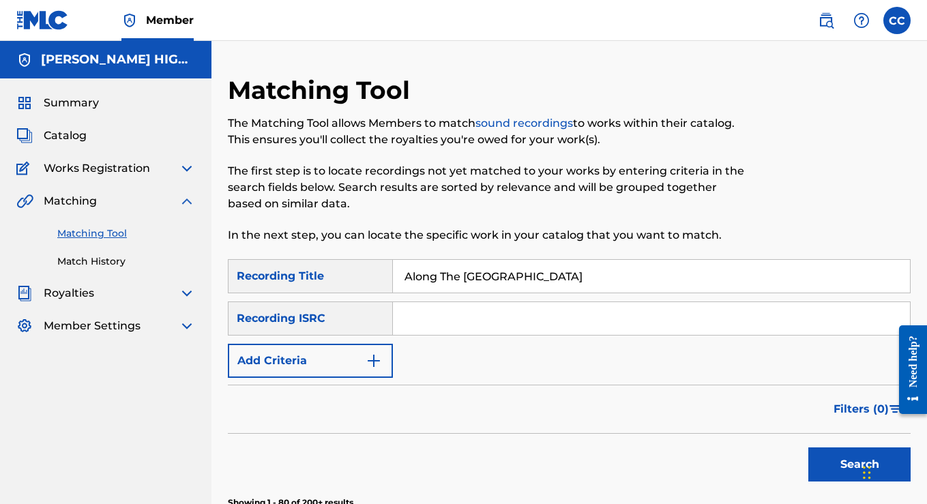
scroll to position [4, 0]
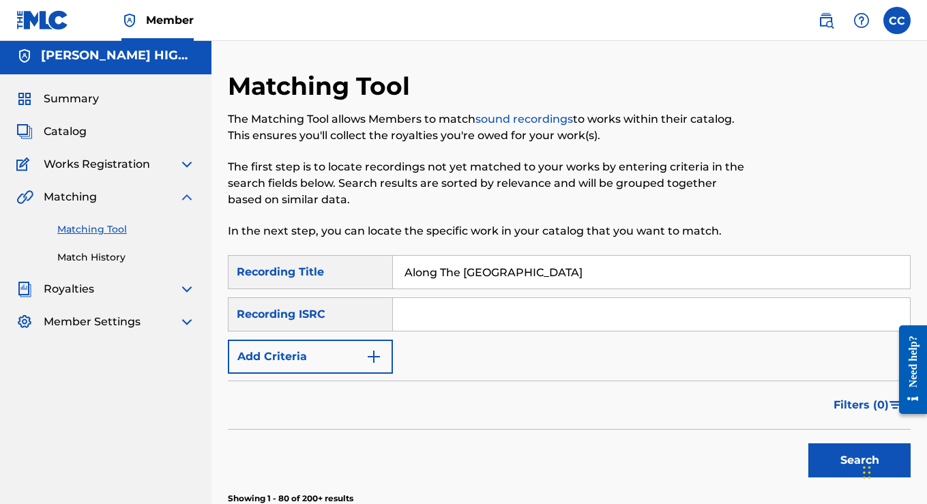
click at [861, 16] on img at bounding box center [861, 20] width 16 height 16
click at [862, 86] on p "View portal intro" at bounding box center [861, 90] width 116 height 33
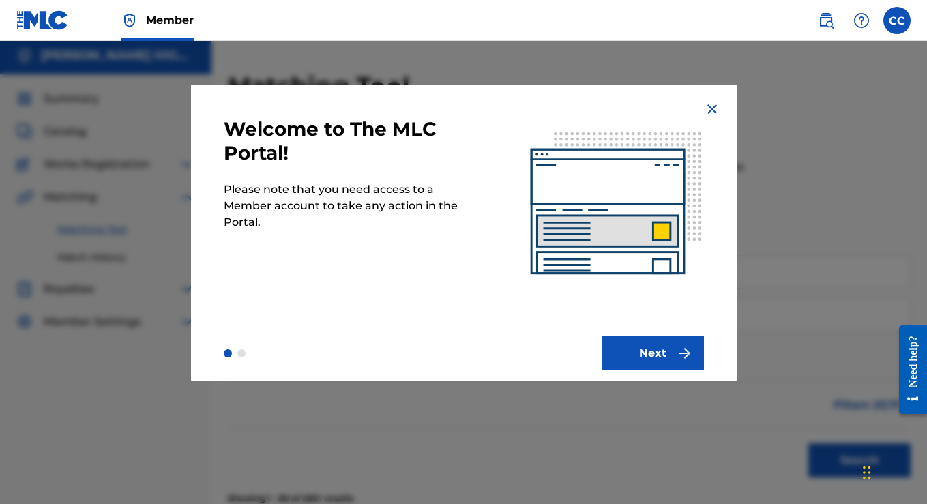
click at [653, 352] on button "Next" at bounding box center [653, 353] width 102 height 34
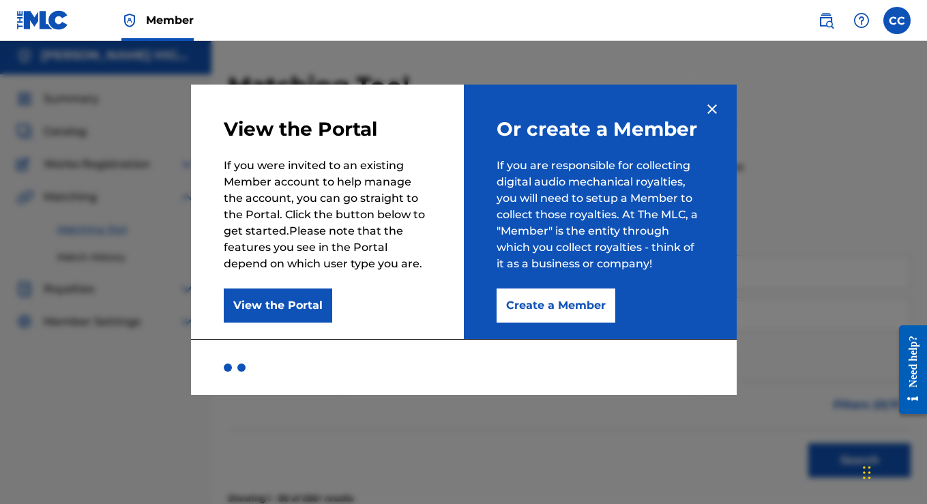
click at [289, 287] on div "View the Portal If you were invited to an existing Member account to help manag…" at bounding box center [327, 212] width 273 height 254
click at [286, 312] on button "View the Portal" at bounding box center [278, 306] width 108 height 34
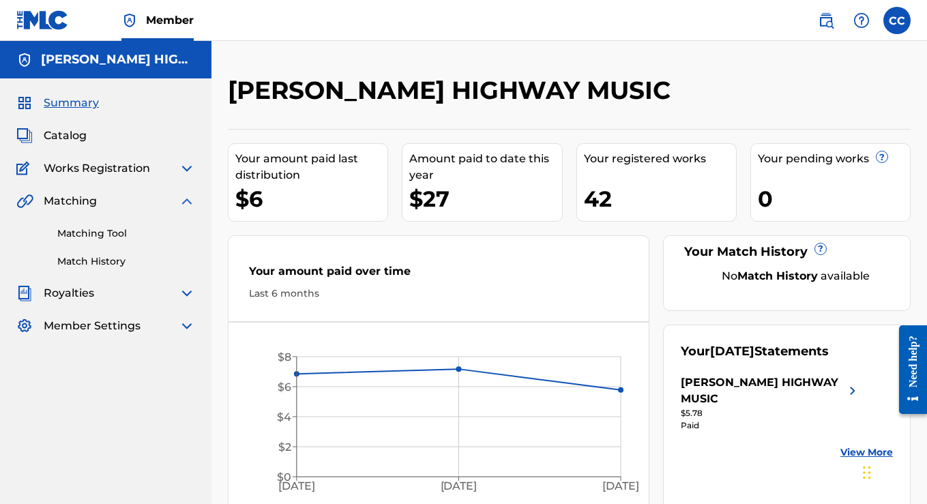
click at [853, 388] on img at bounding box center [852, 390] width 16 height 33
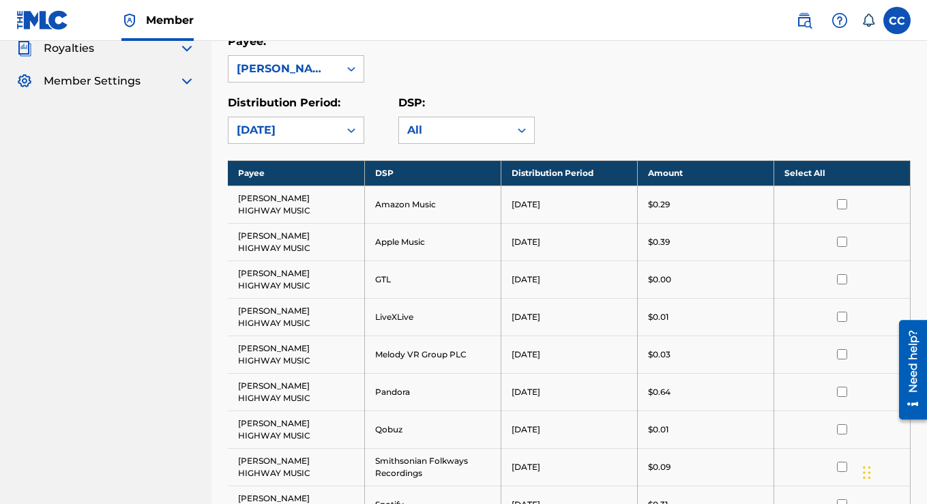
scroll to position [242, 0]
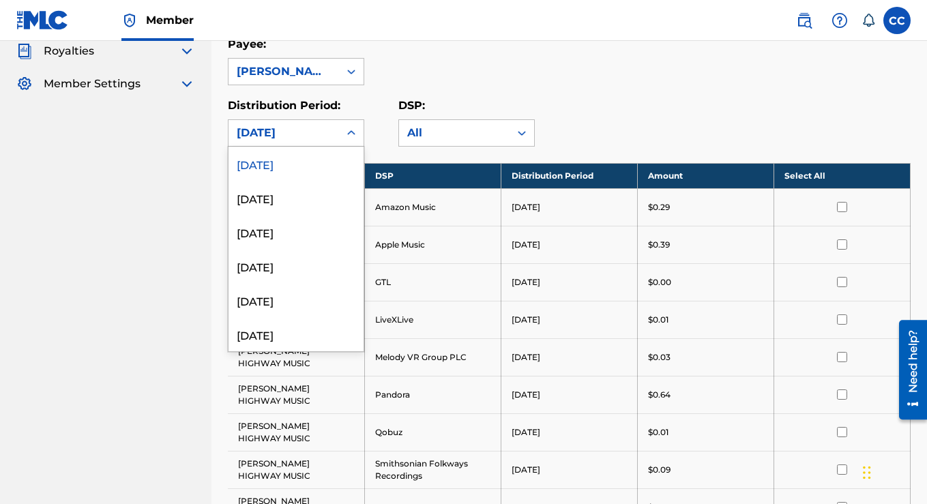
click at [349, 126] on icon at bounding box center [351, 133] width 14 height 14
click at [293, 190] on div "July 2025" at bounding box center [295, 198] width 135 height 34
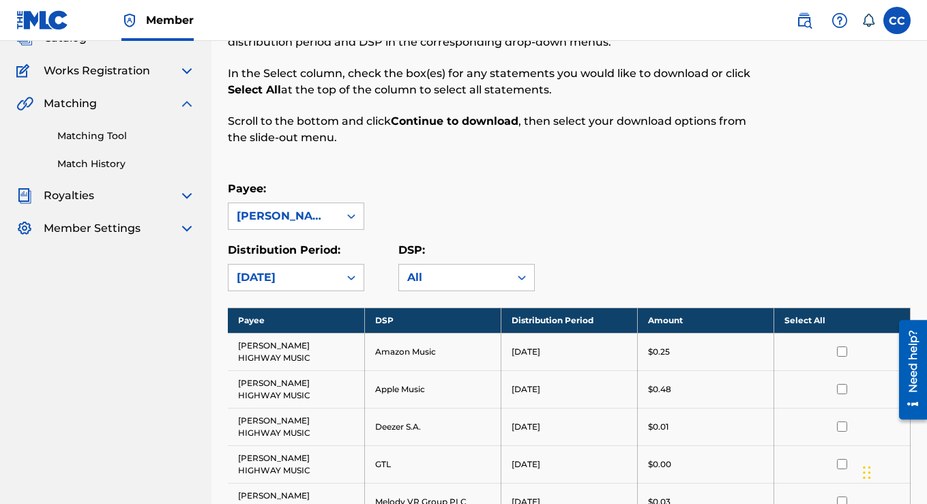
scroll to position [0, 0]
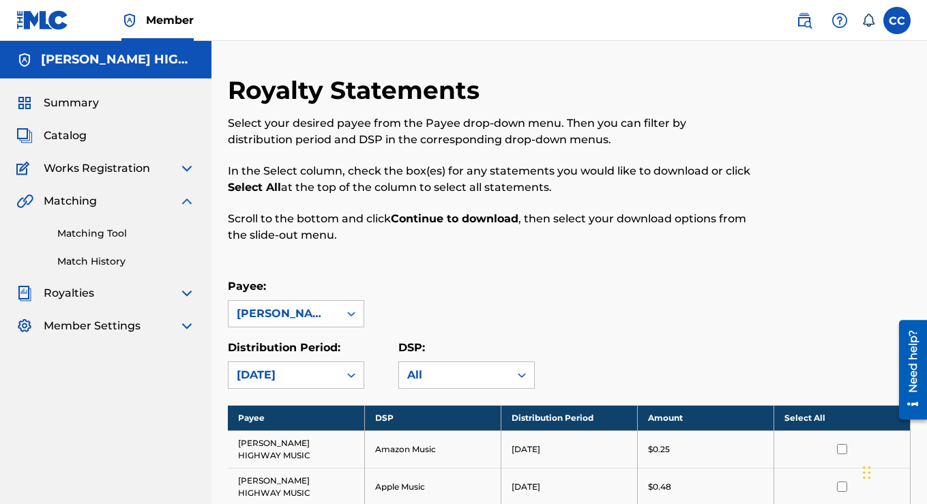
click at [73, 133] on span "Catalog" at bounding box center [65, 136] width 43 height 16
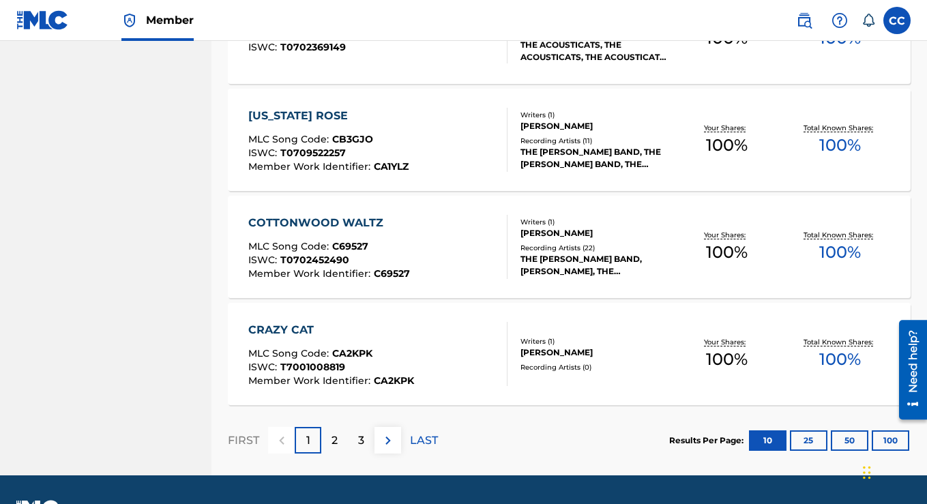
scroll to position [1057, 0]
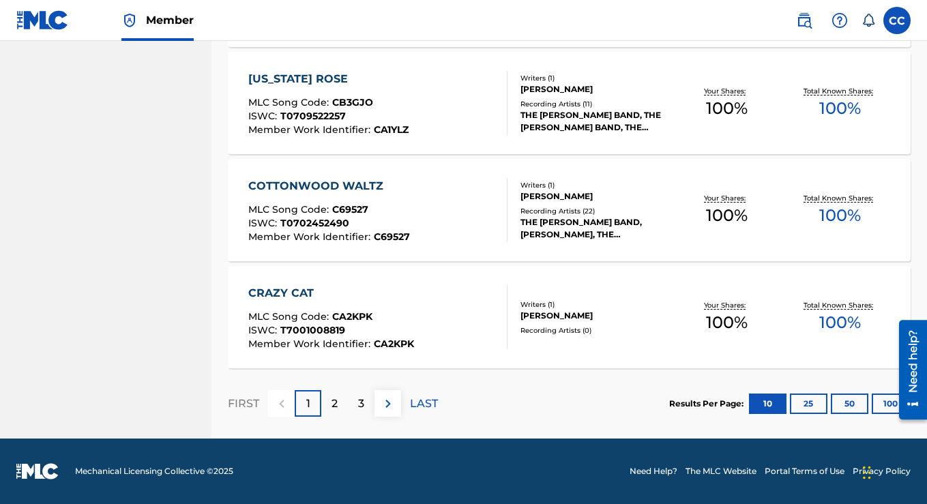
click at [851, 404] on button "50" at bounding box center [850, 404] width 38 height 20
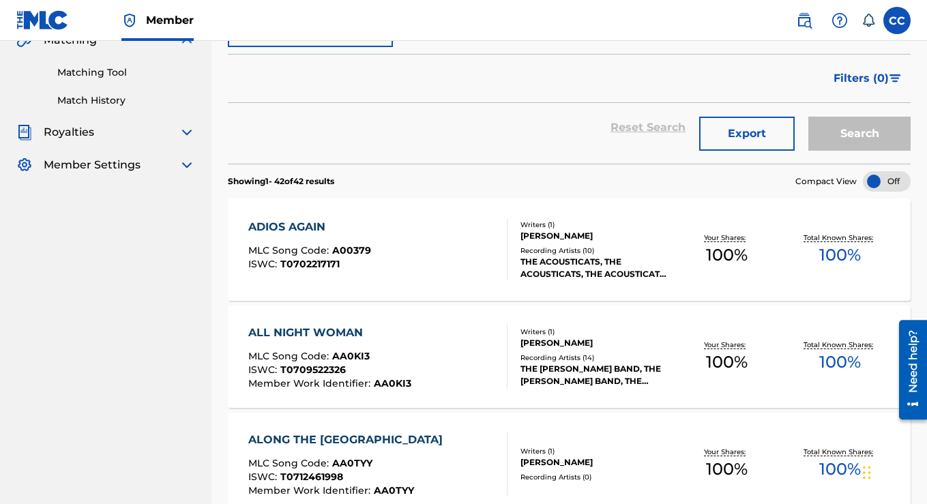
scroll to position [0, 0]
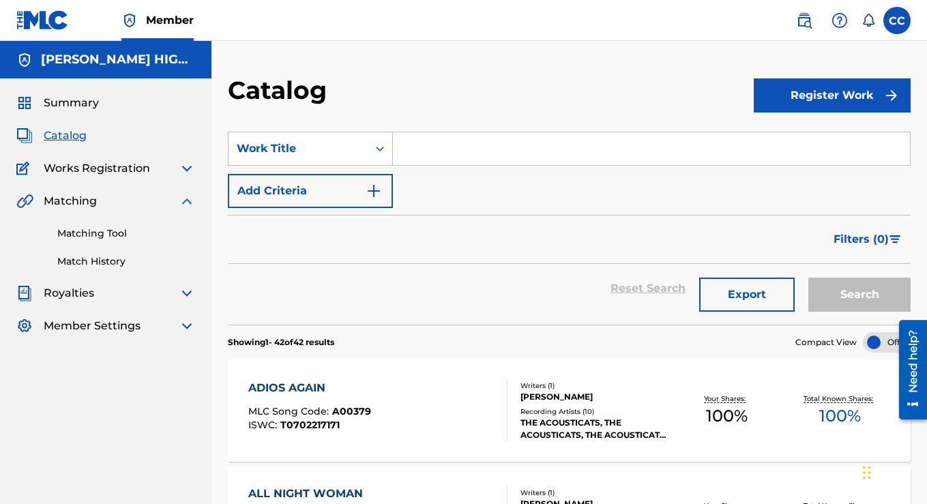
click at [892, 23] on label at bounding box center [896, 20] width 27 height 27
click at [897, 20] on input "CC Cyrus Clarke ranchomaui@gmail.com Notification Preferences Profile Log out" at bounding box center [897, 20] width 0 height 0
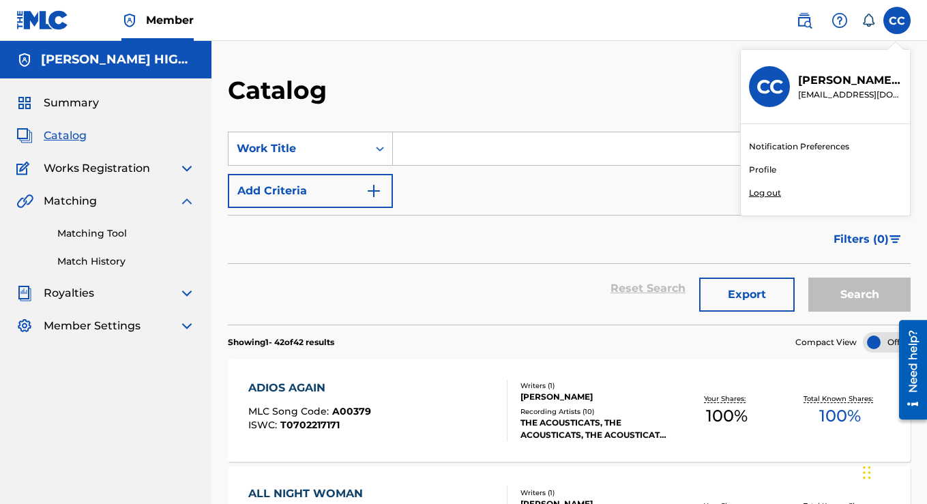
scroll to position [8, 0]
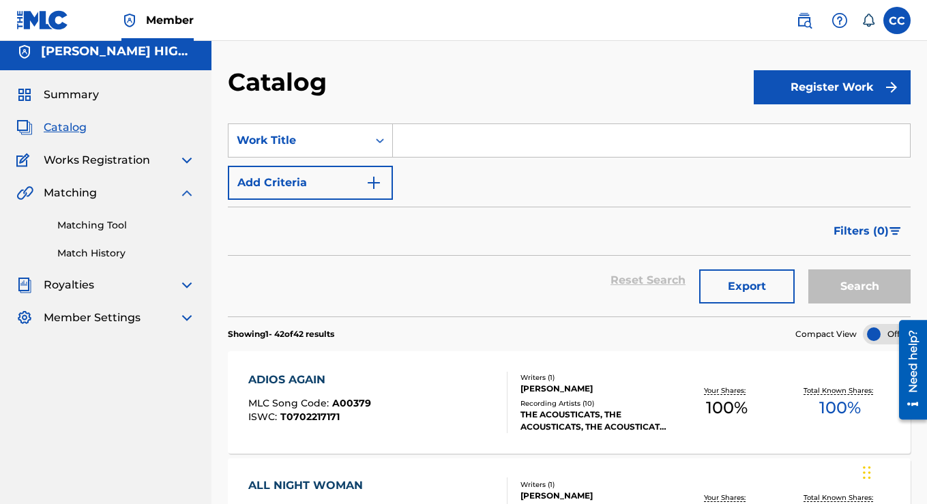
click at [636, 84] on div "Catalog" at bounding box center [491, 87] width 526 height 40
click at [805, 12] on img at bounding box center [804, 20] width 16 height 16
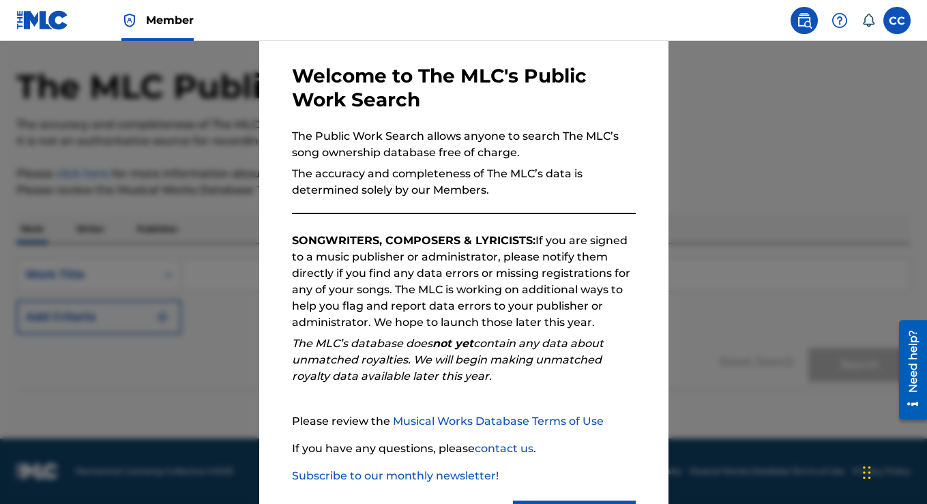
scroll to position [120, 0]
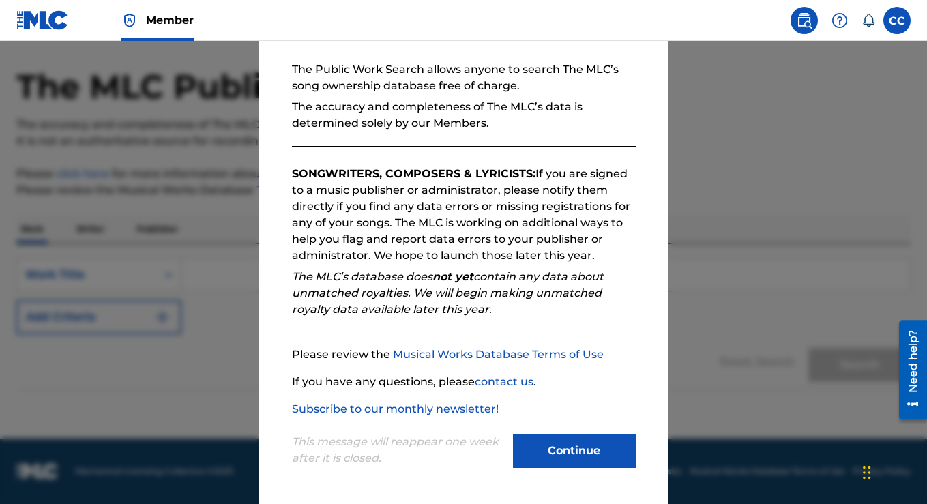
click at [806, 342] on div at bounding box center [463, 293] width 927 height 504
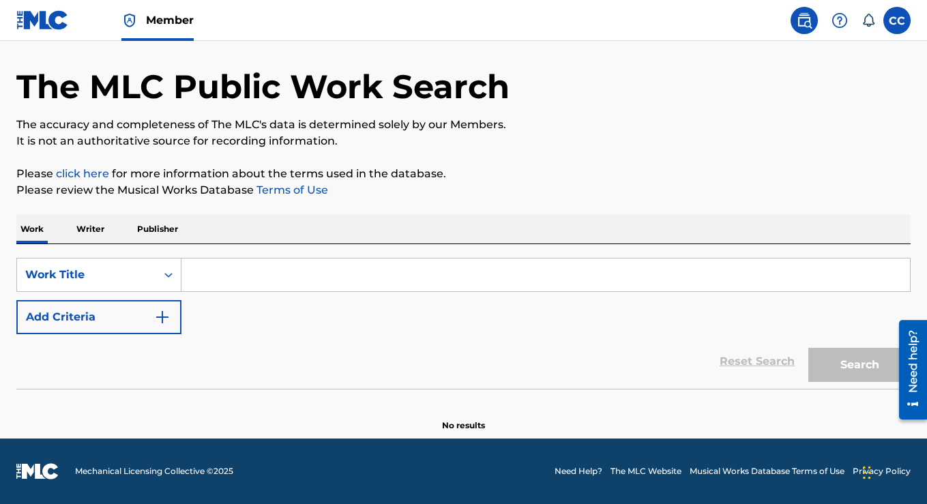
click at [900, 20] on label at bounding box center [896, 20] width 27 height 27
click at [897, 20] on input "CC Cyrus Clarke ranchomaui@gmail.com Notification Preferences Profile Log out" at bounding box center [897, 20] width 0 height 0
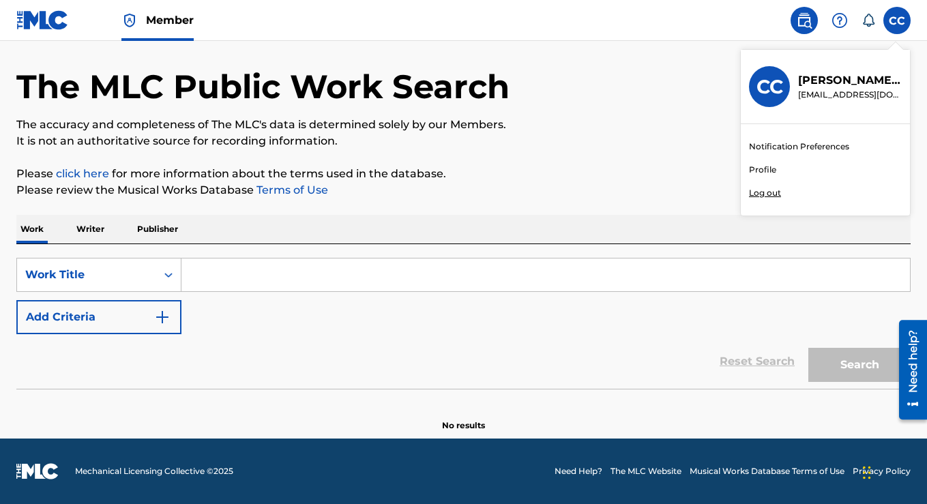
click at [773, 192] on p "Log out" at bounding box center [765, 193] width 32 height 12
click at [897, 20] on input "CC Cyrus Clarke ranchomaui@gmail.com Notification Preferences Profile Log out" at bounding box center [897, 20] width 0 height 0
